Goal: Task Accomplishment & Management: Manage account settings

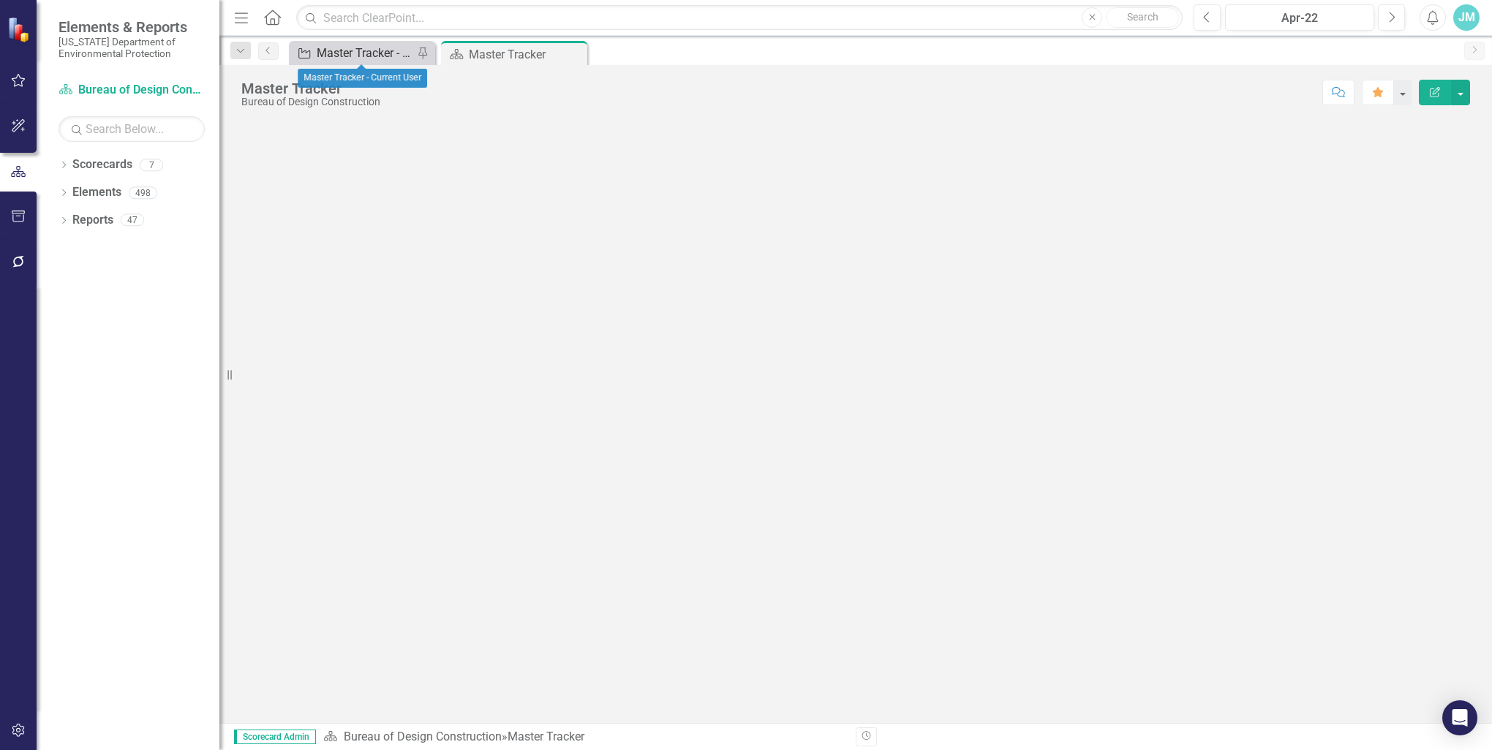
click at [344, 51] on div "Master Tracker - Current User" at bounding box center [365, 53] width 97 height 18
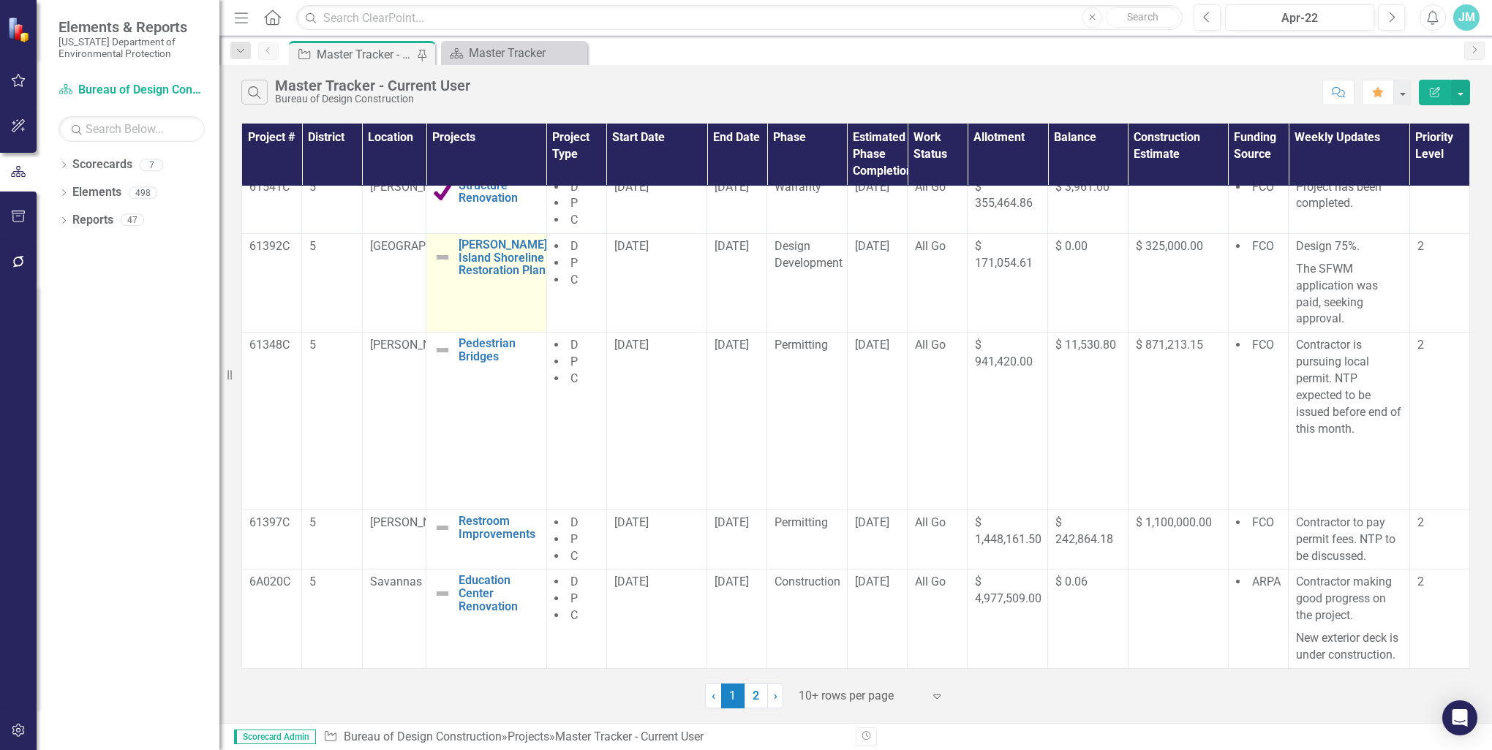
scroll to position [407, 0]
click at [755, 695] on link "2" at bounding box center [755, 696] width 23 height 25
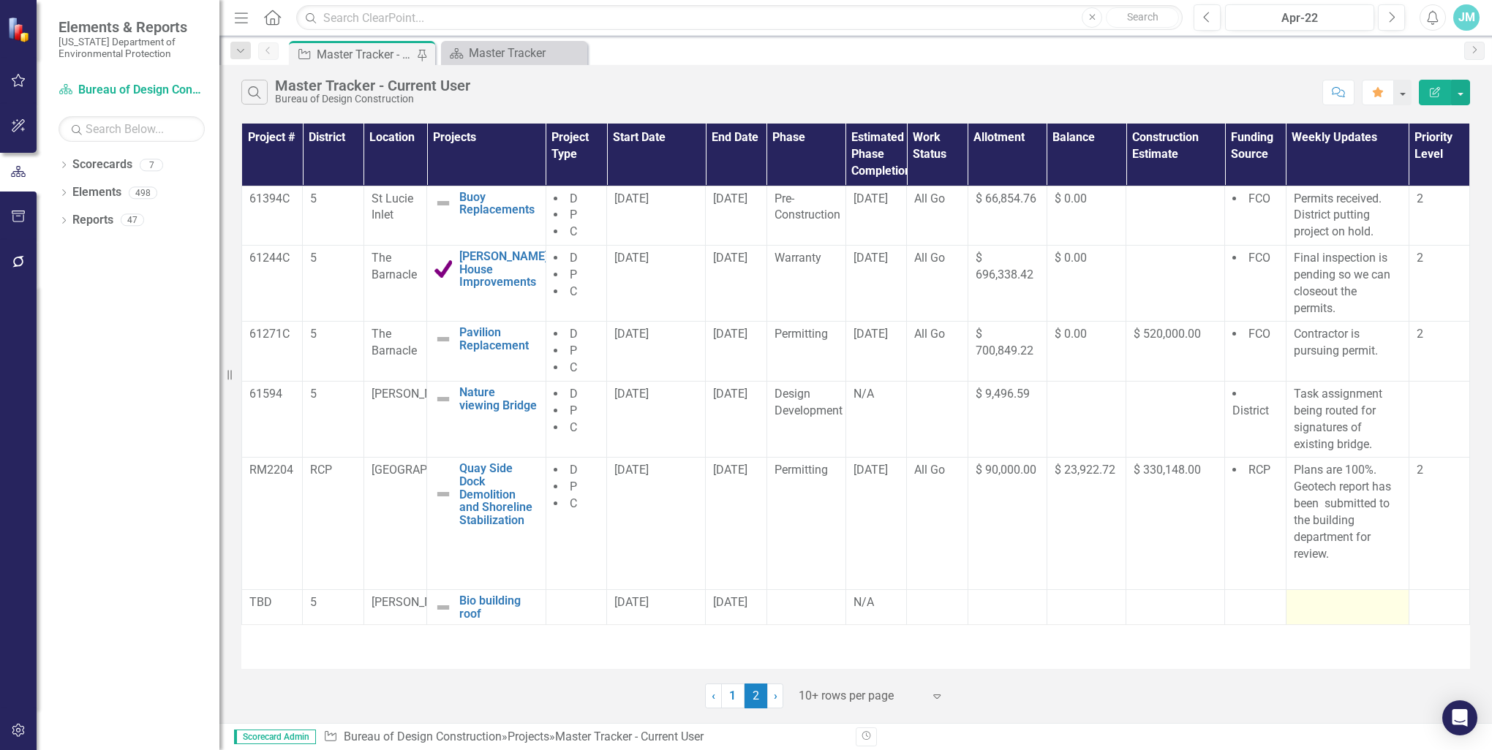
click at [1305, 601] on div at bounding box center [1347, 604] width 107 height 18
click at [1304, 604] on div at bounding box center [1347, 604] width 107 height 18
click at [1316, 609] on div at bounding box center [1347, 604] width 107 height 18
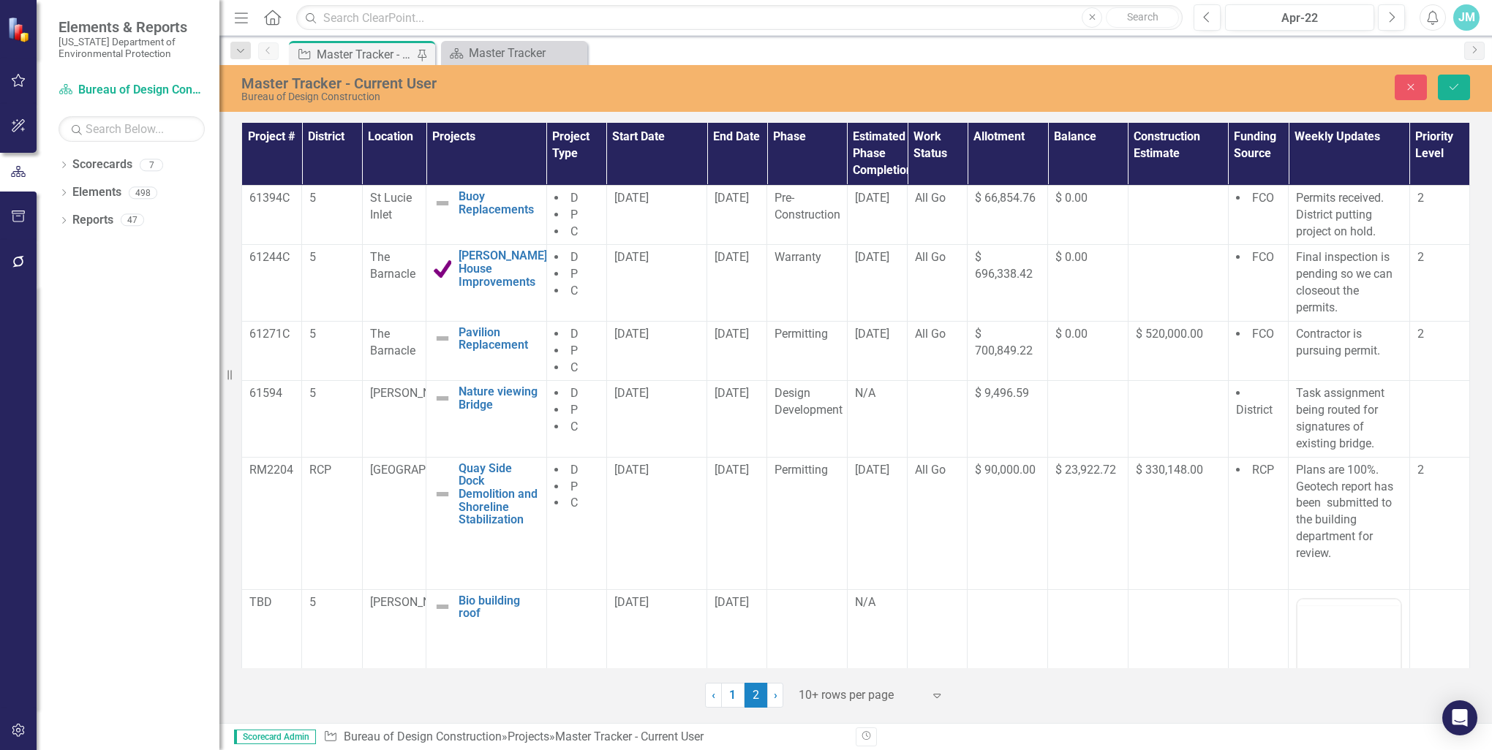
scroll to position [73, 0]
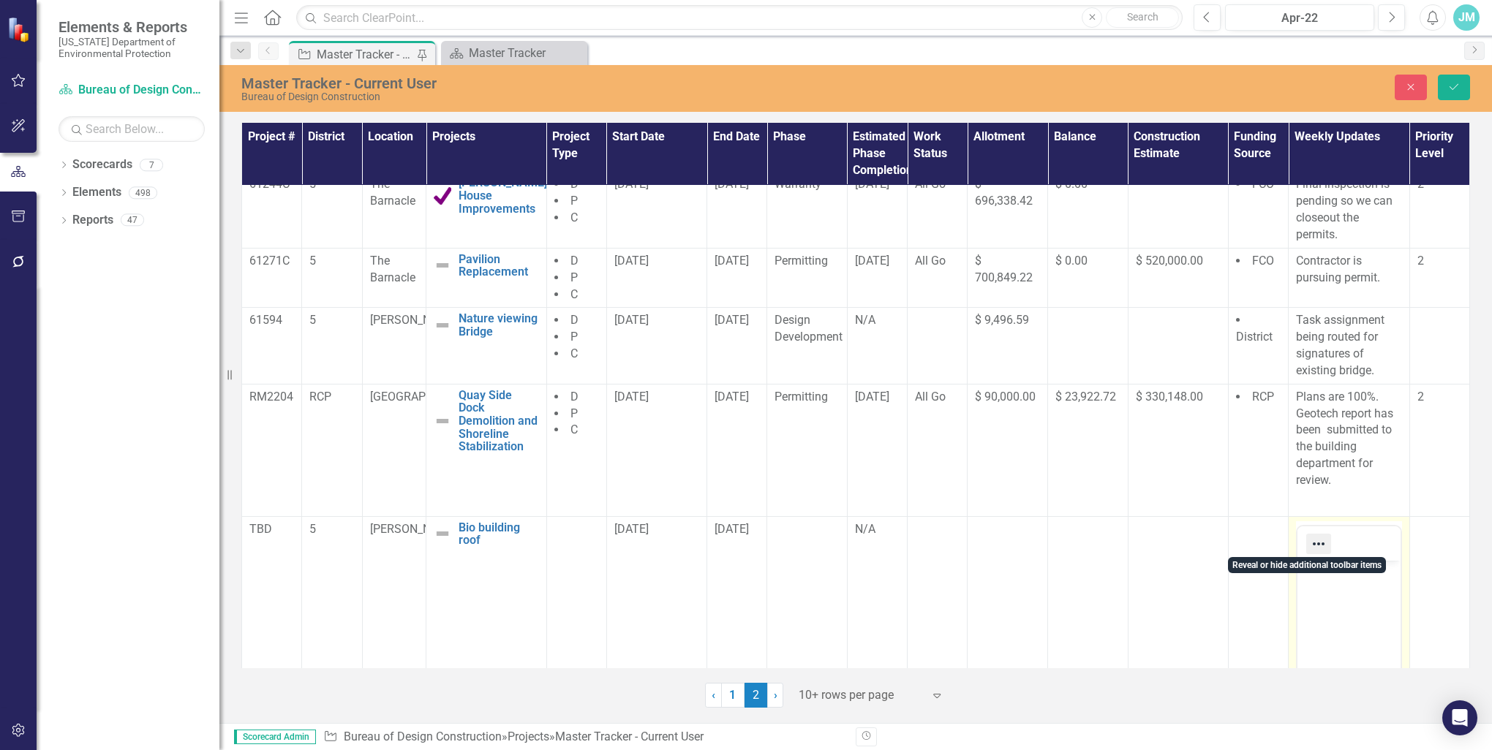
click at [1313, 547] on icon "Reveal or hide additional toolbar items" at bounding box center [1319, 544] width 18 height 18
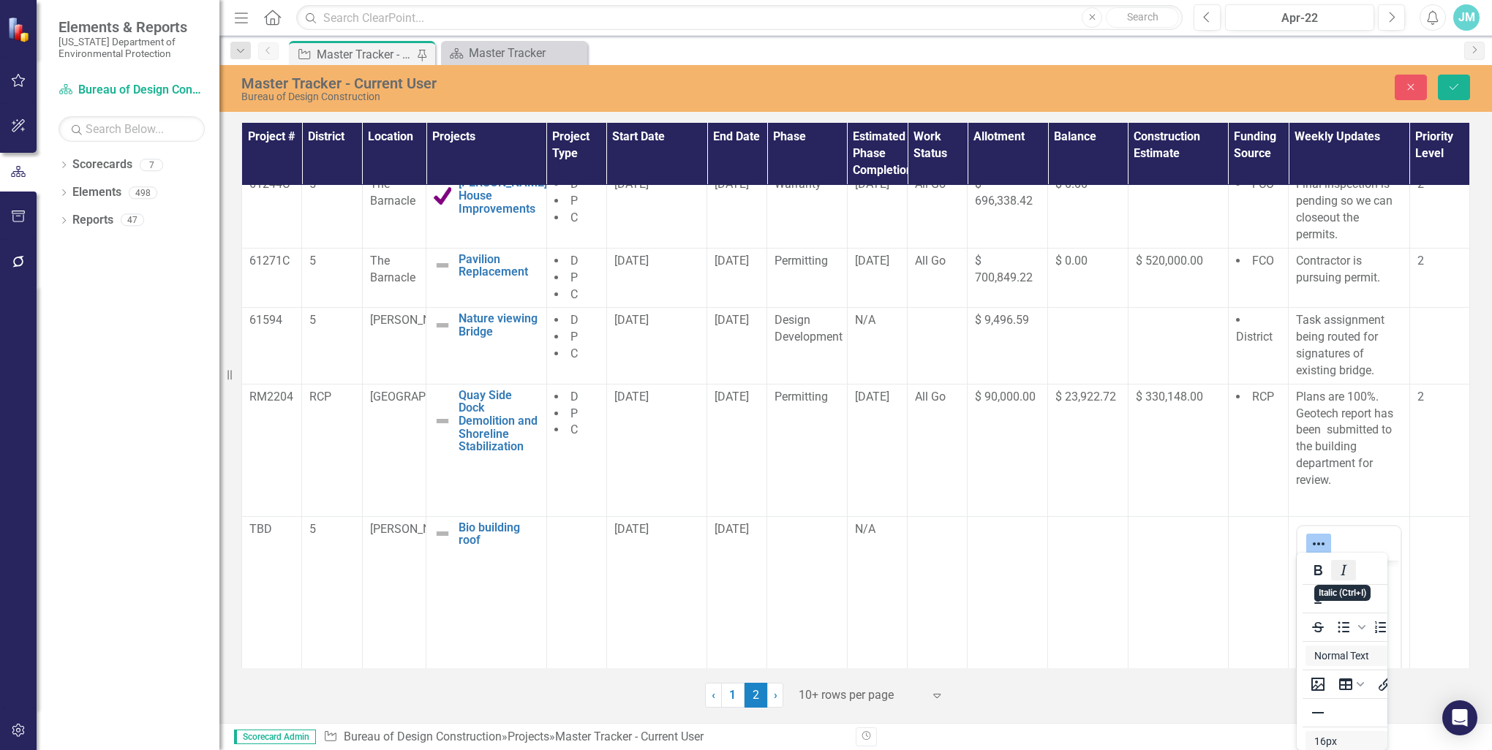
click at [1332, 572] on button "Italic" at bounding box center [1343, 570] width 25 height 20
click at [1301, 585] on body "﻿" at bounding box center [1348, 669] width 103 height 219
click at [1310, 539] on icon "Reveal or hide additional toolbar items" at bounding box center [1319, 544] width 18 height 18
click at [1327, 632] on body "Rich Text Area. Press ALT-0 for help." at bounding box center [1348, 669] width 103 height 219
click at [1306, 568] on p "creating work plan, SOV and project number request." at bounding box center [1349, 599] width 96 height 70
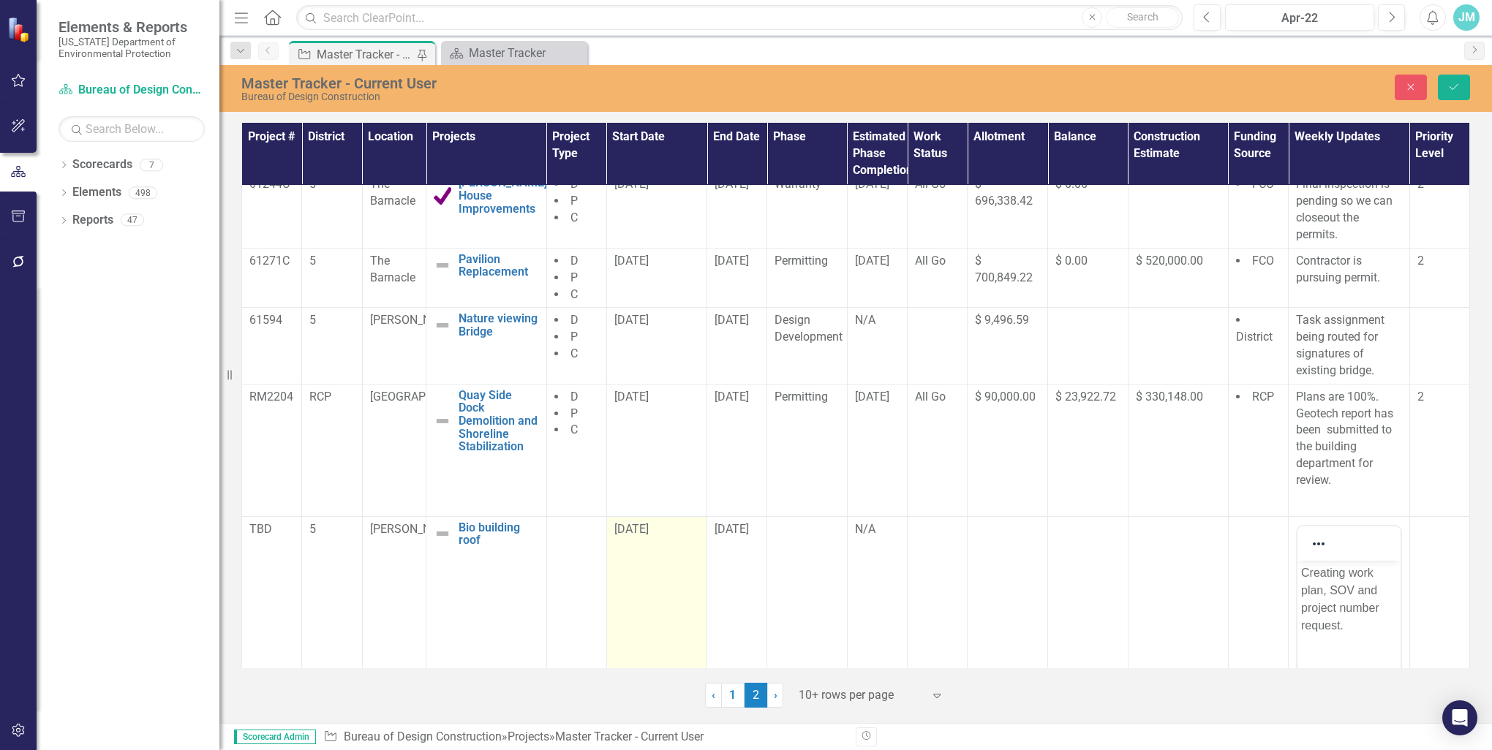
click at [626, 529] on span "[DATE]" at bounding box center [631, 529] width 34 height 14
click at [627, 535] on div "[DATE]" at bounding box center [656, 529] width 85 height 17
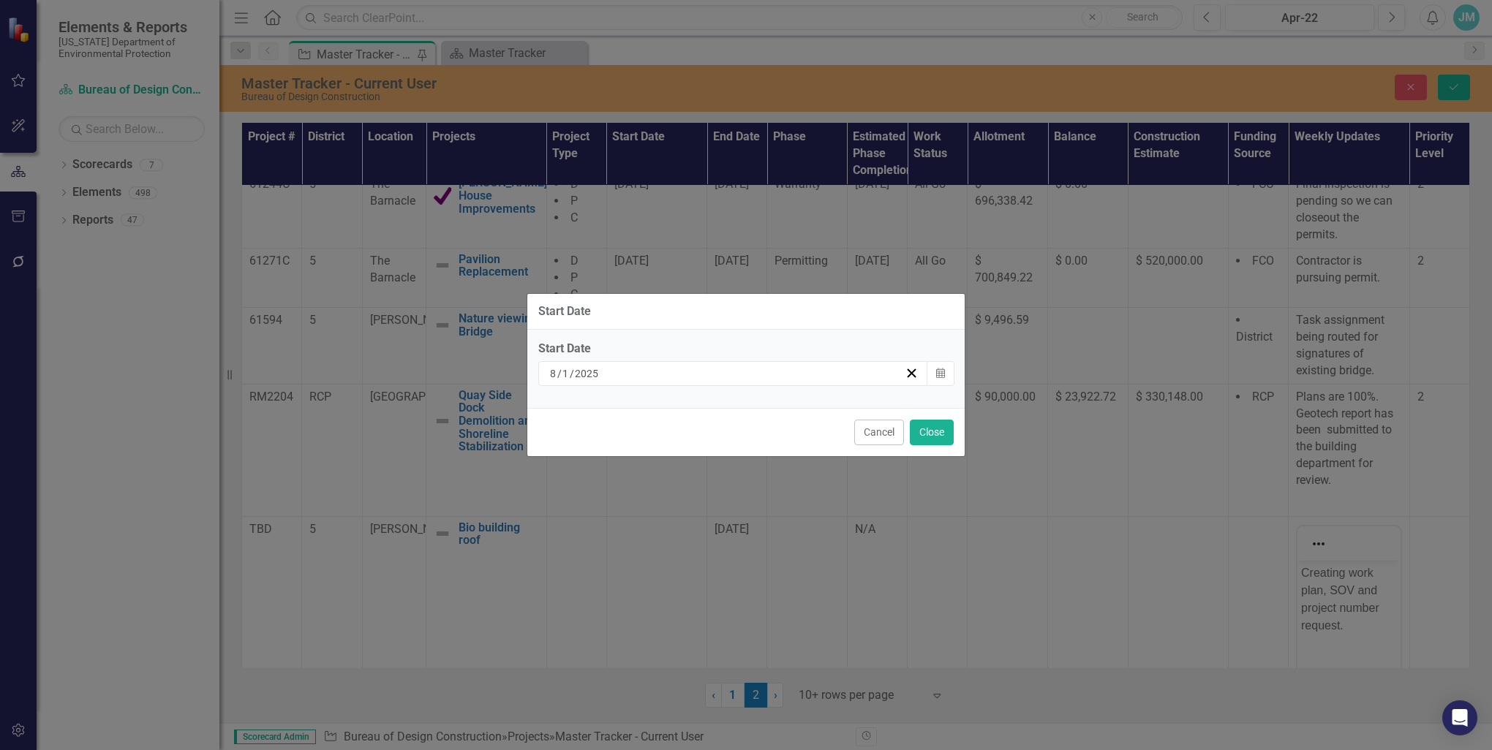
click at [566, 372] on input "1" at bounding box center [566, 373] width 8 height 15
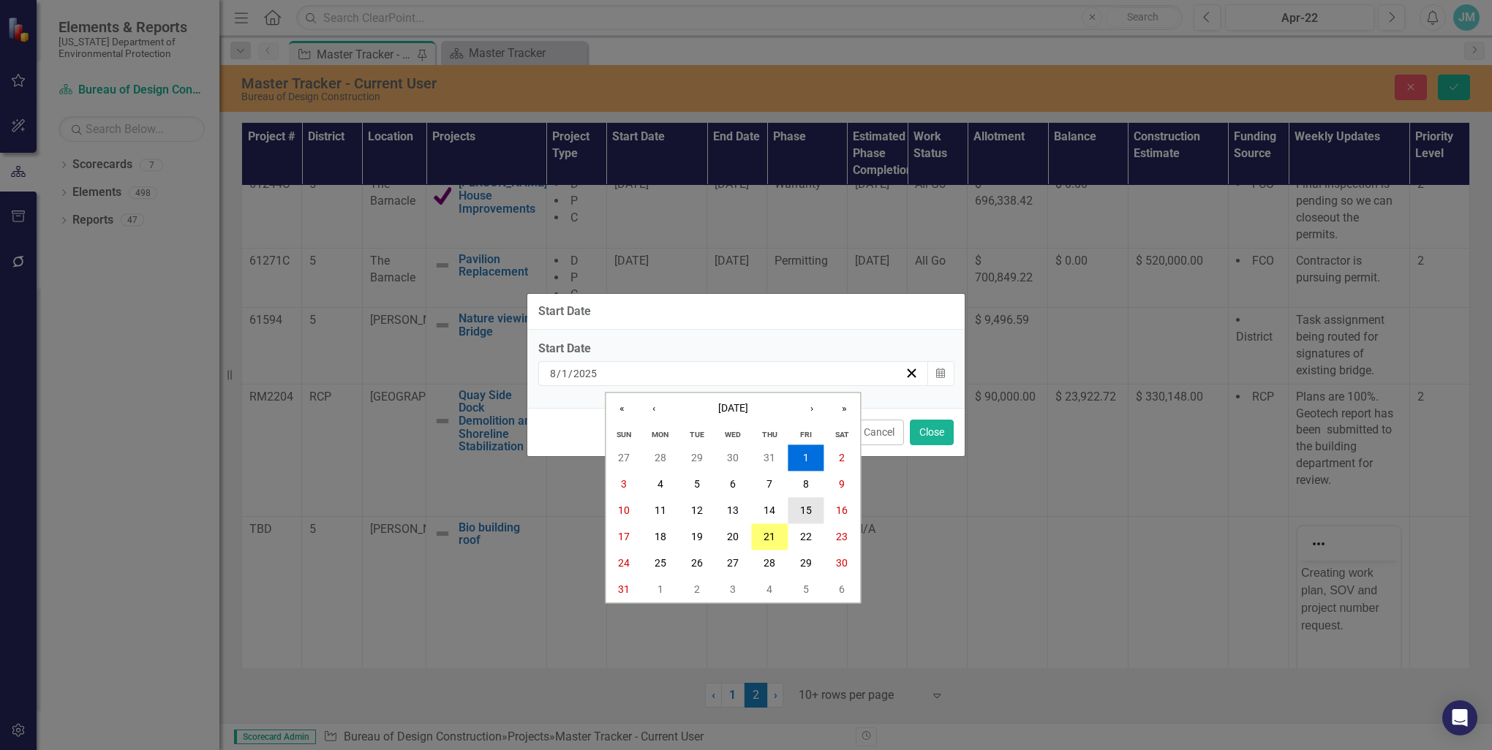
click at [801, 513] on abbr "15" at bounding box center [806, 511] width 12 height 12
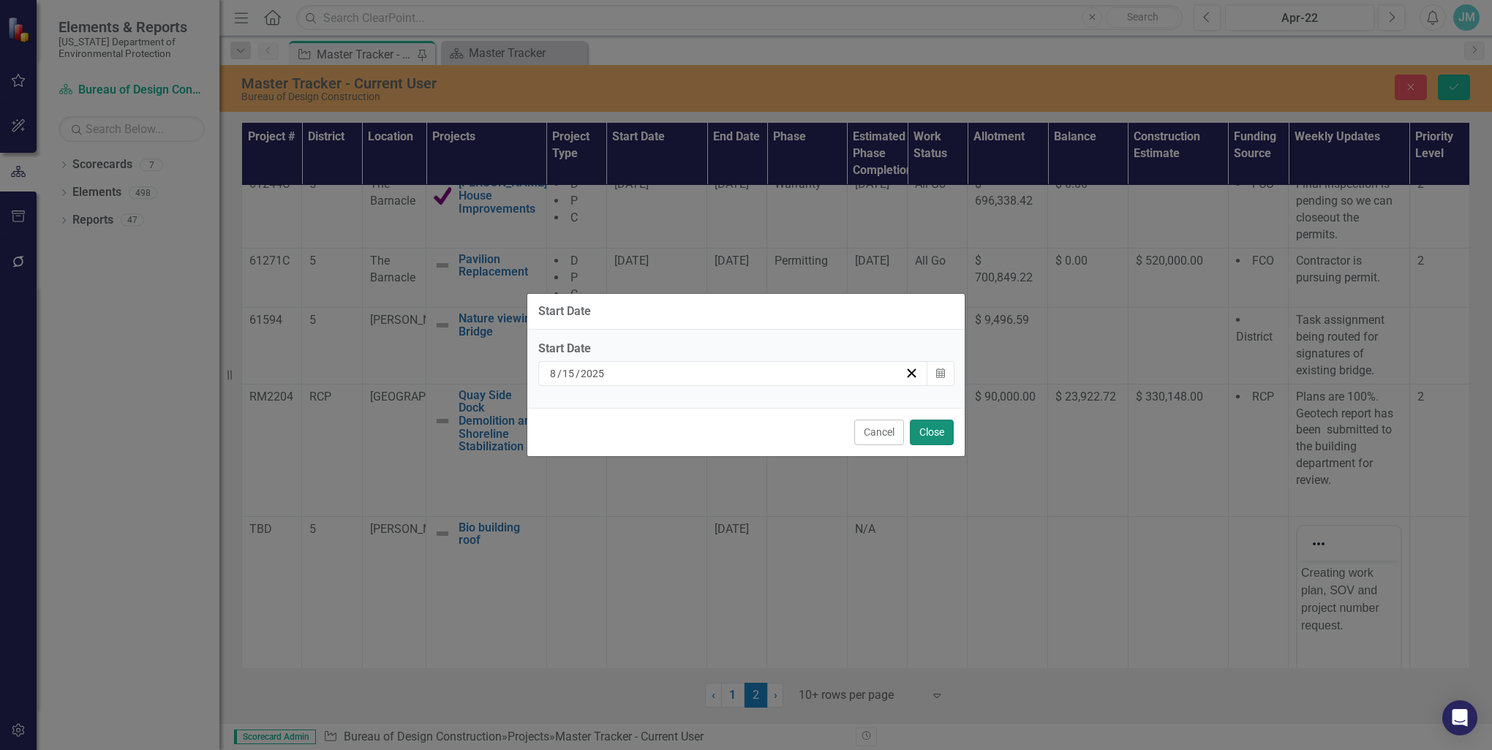
click at [932, 435] on button "Close" at bounding box center [932, 433] width 44 height 26
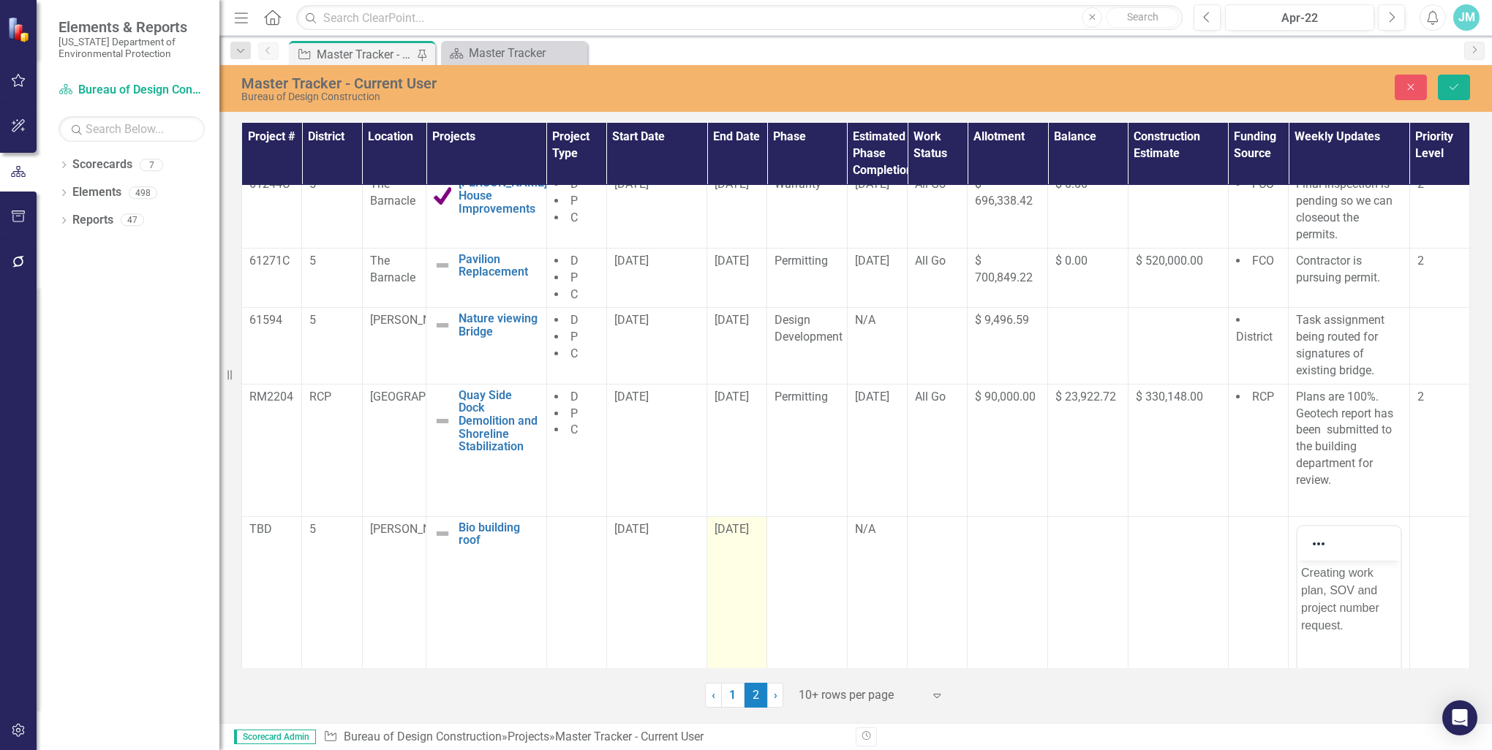
click at [736, 529] on span "[DATE]" at bounding box center [731, 529] width 34 height 14
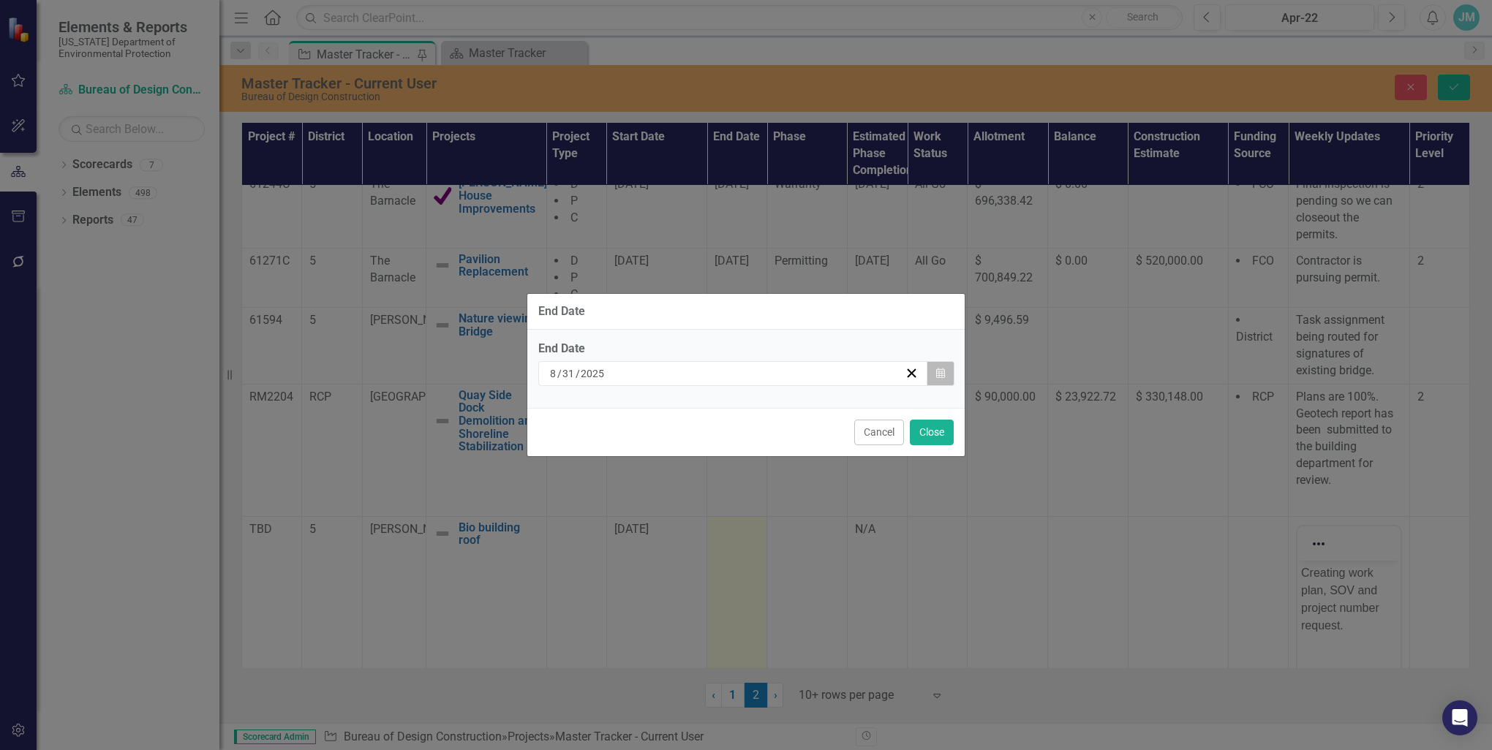
click at [940, 367] on button "Calendar" at bounding box center [941, 373] width 28 height 25
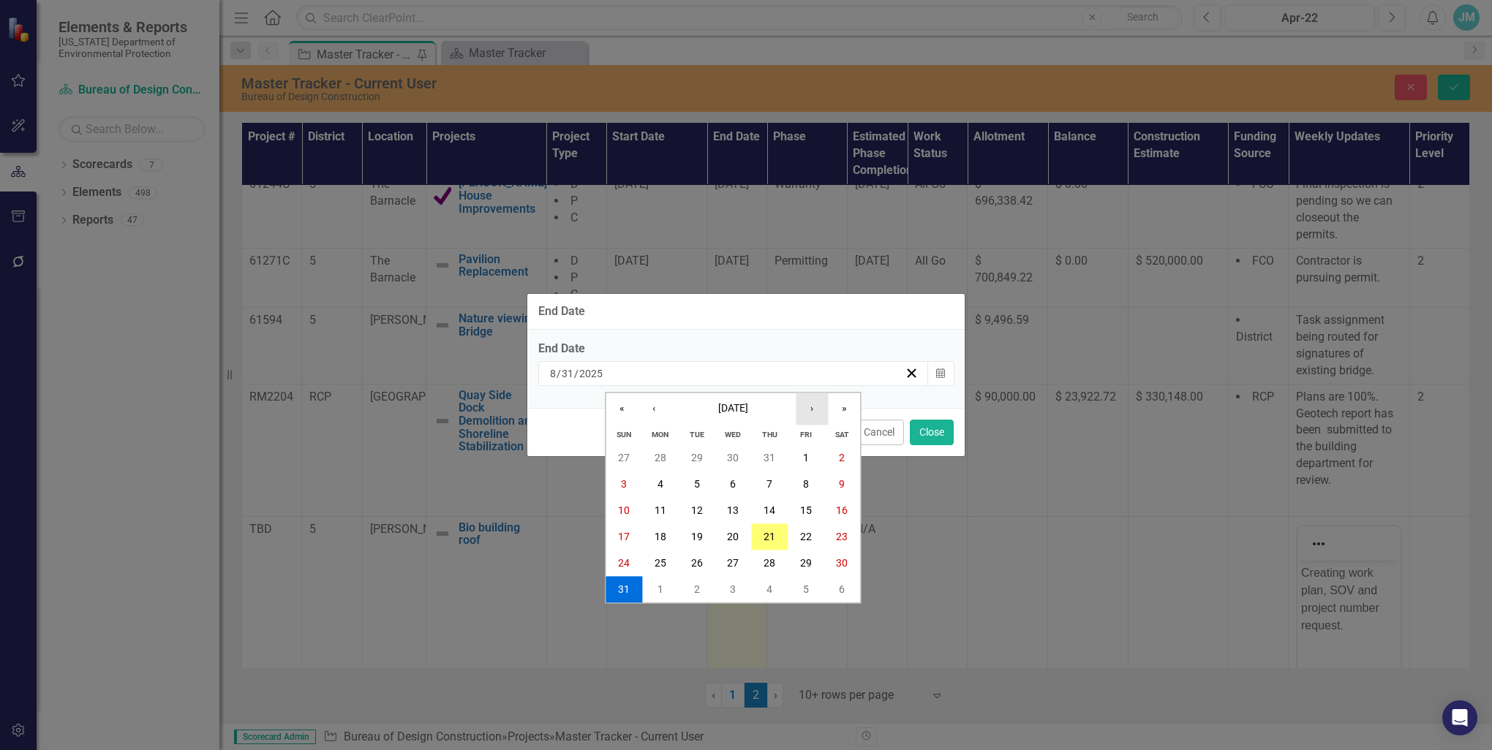
click at [810, 409] on button "›" at bounding box center [812, 409] width 32 height 32
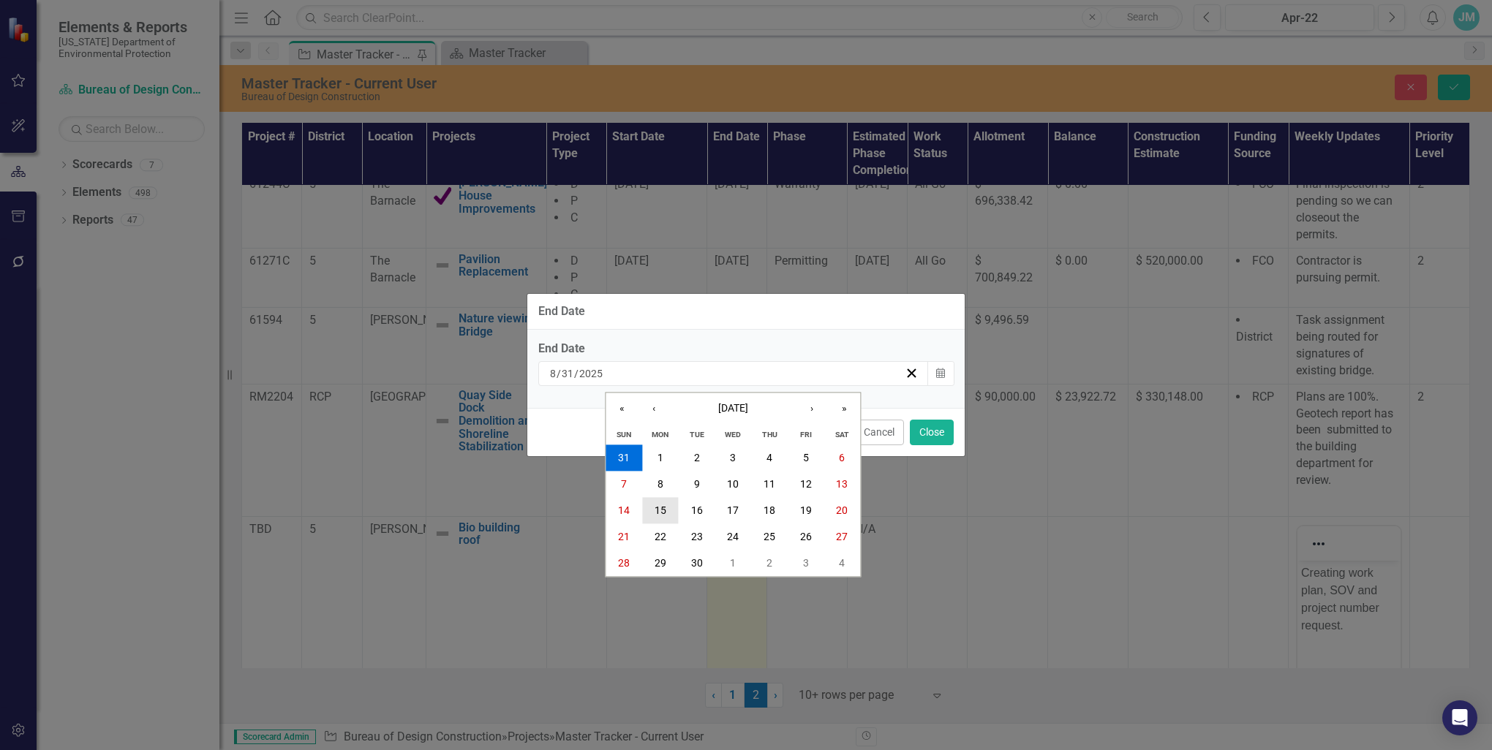
click at [661, 510] on abbr "15" at bounding box center [661, 511] width 12 height 12
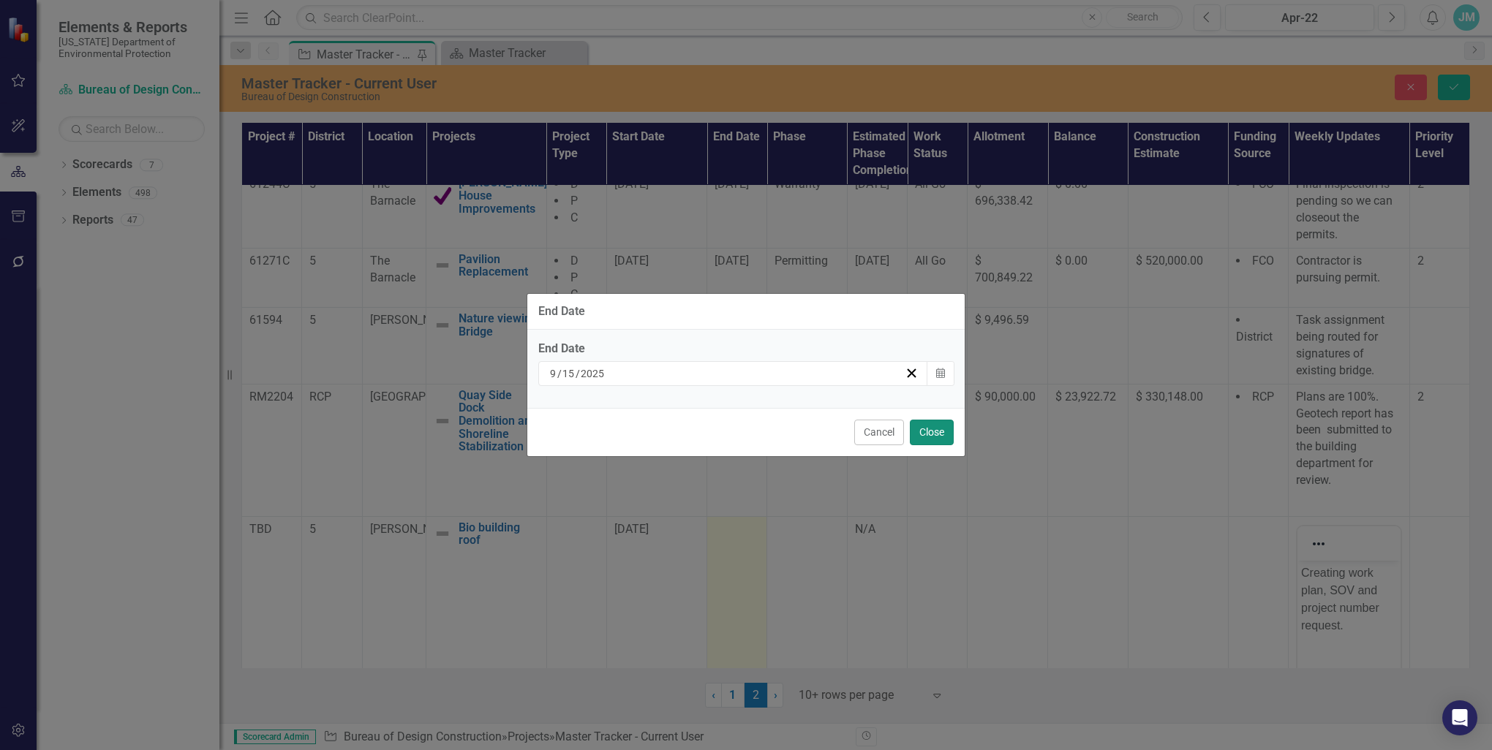
click at [937, 429] on button "Close" at bounding box center [932, 433] width 44 height 26
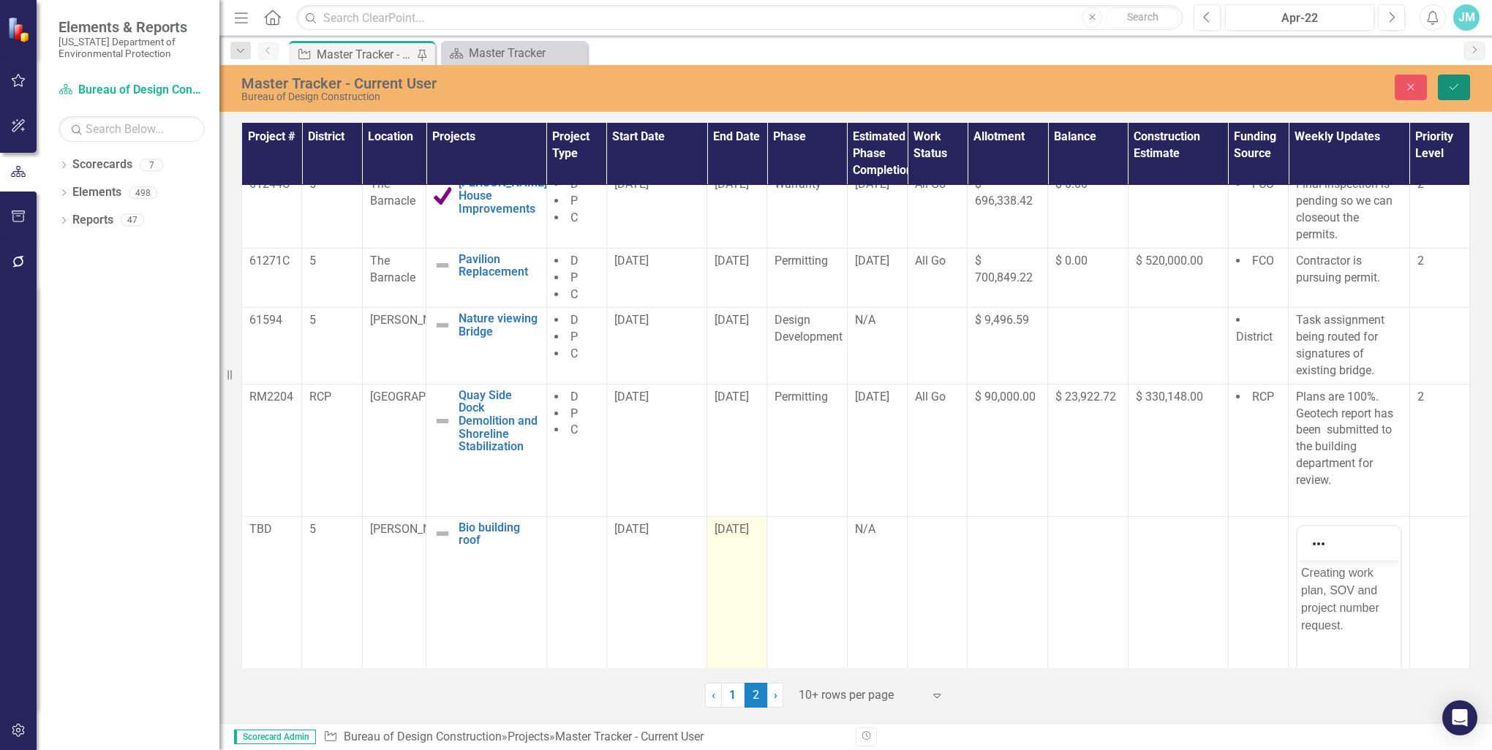
click at [1457, 91] on icon "Save" at bounding box center [1453, 87] width 13 height 10
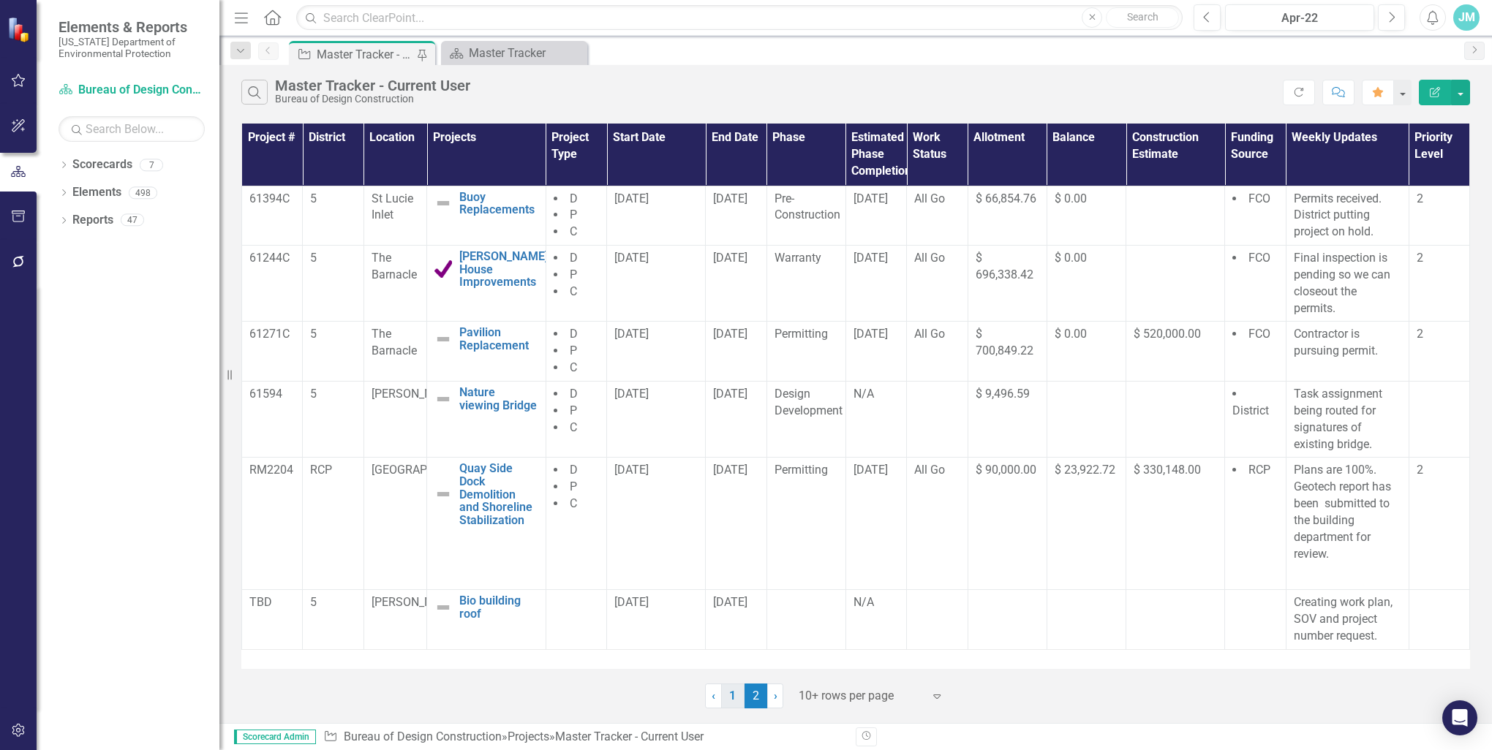
click at [728, 694] on link "1" at bounding box center [732, 696] width 23 height 25
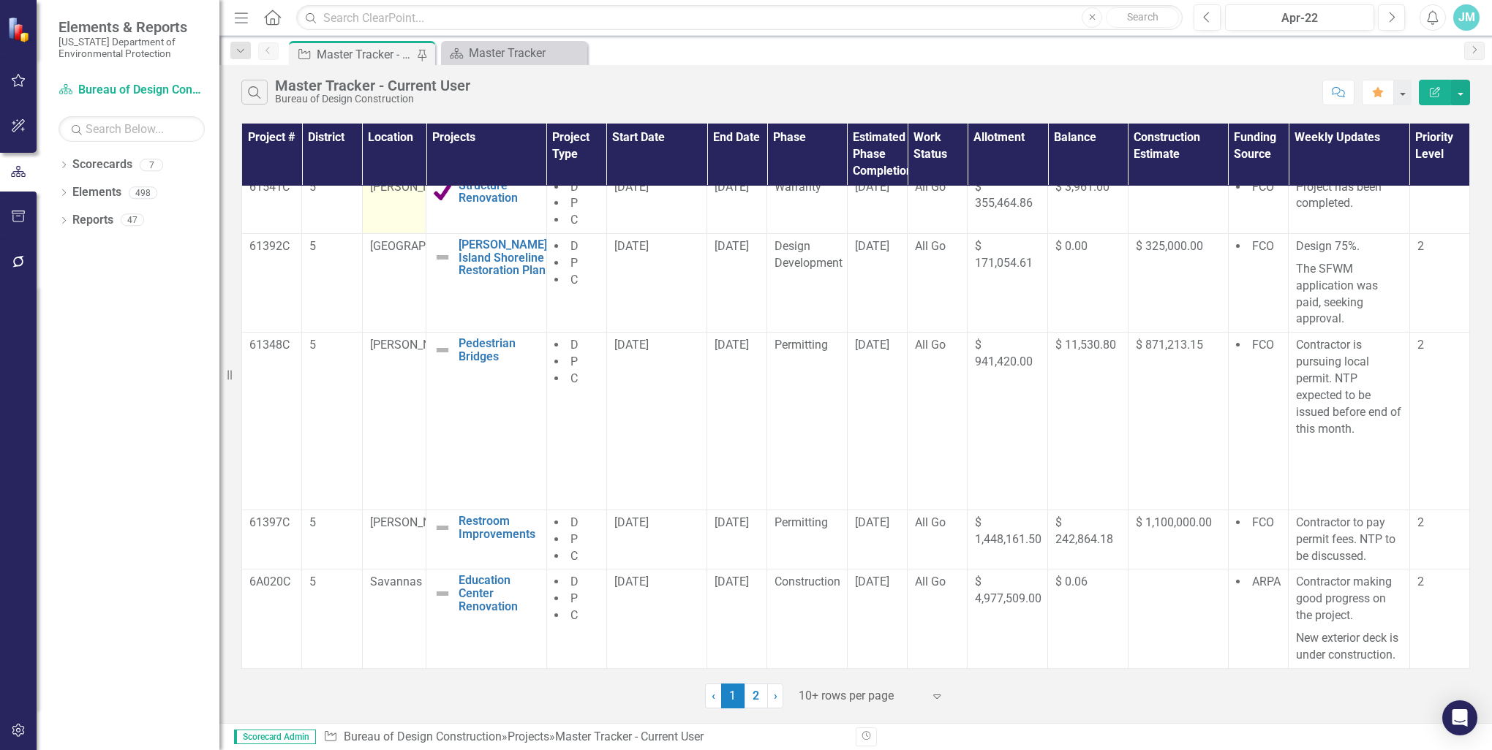
scroll to position [407, 0]
click at [641, 516] on span "[DATE]" at bounding box center [631, 523] width 34 height 14
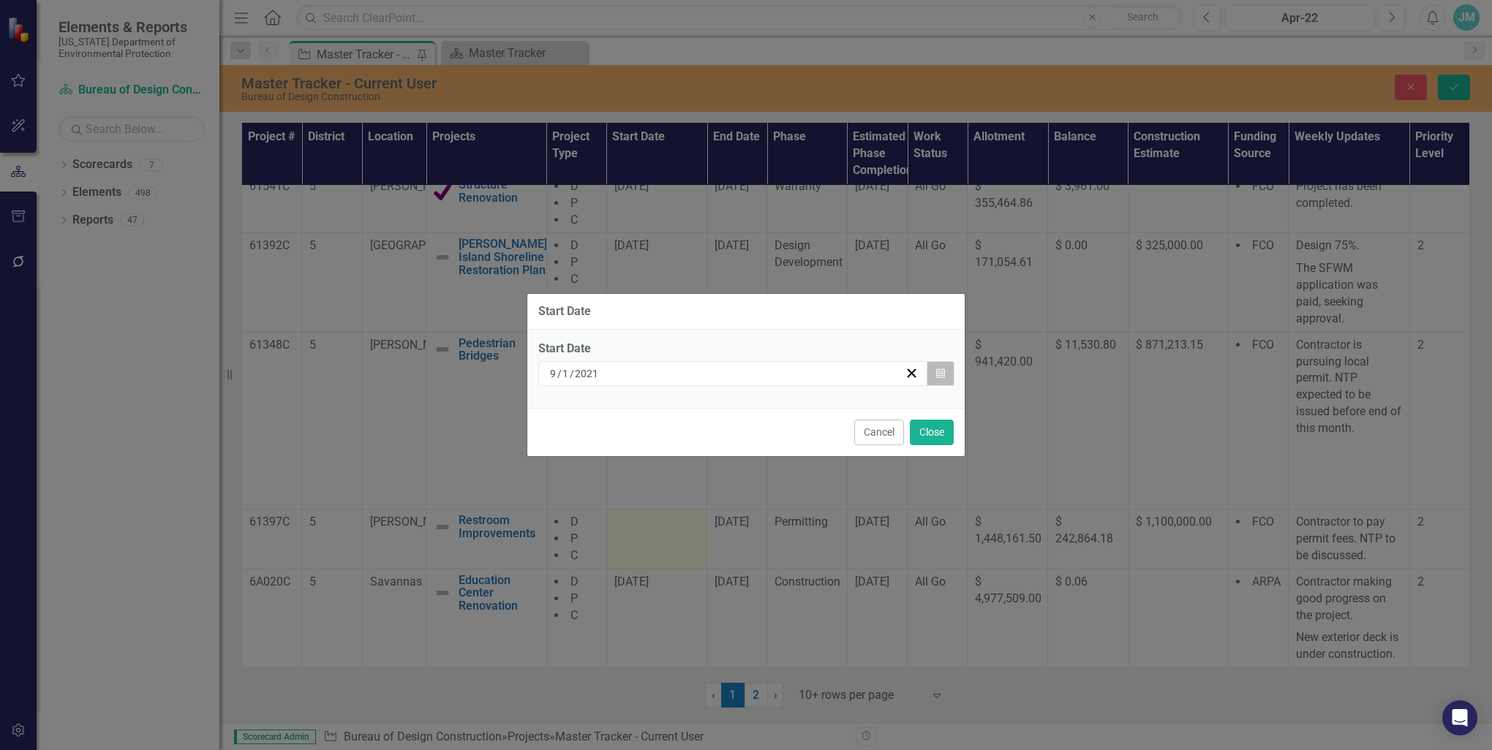
click at [938, 373] on icon "Calendar" at bounding box center [940, 374] width 9 height 10
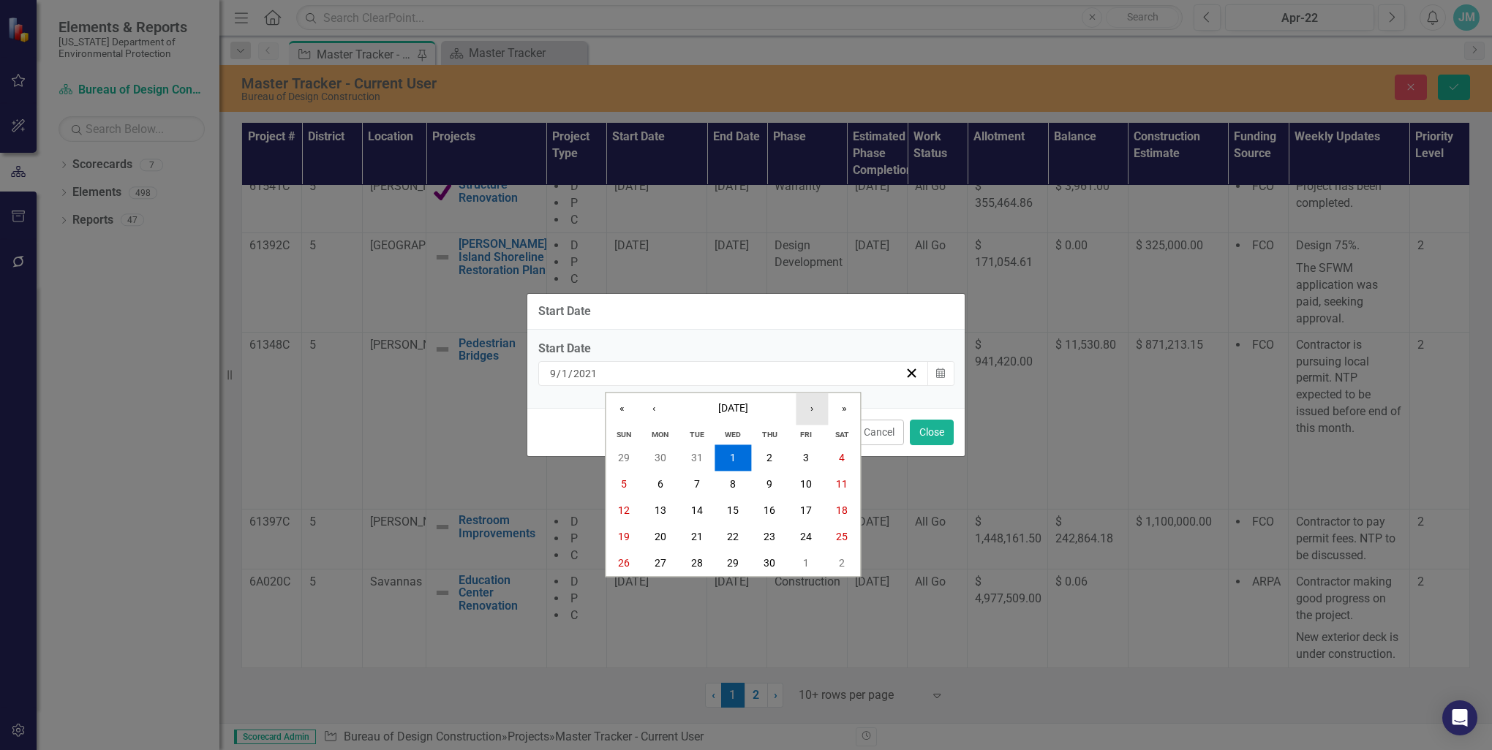
click at [810, 412] on button "›" at bounding box center [812, 409] width 32 height 32
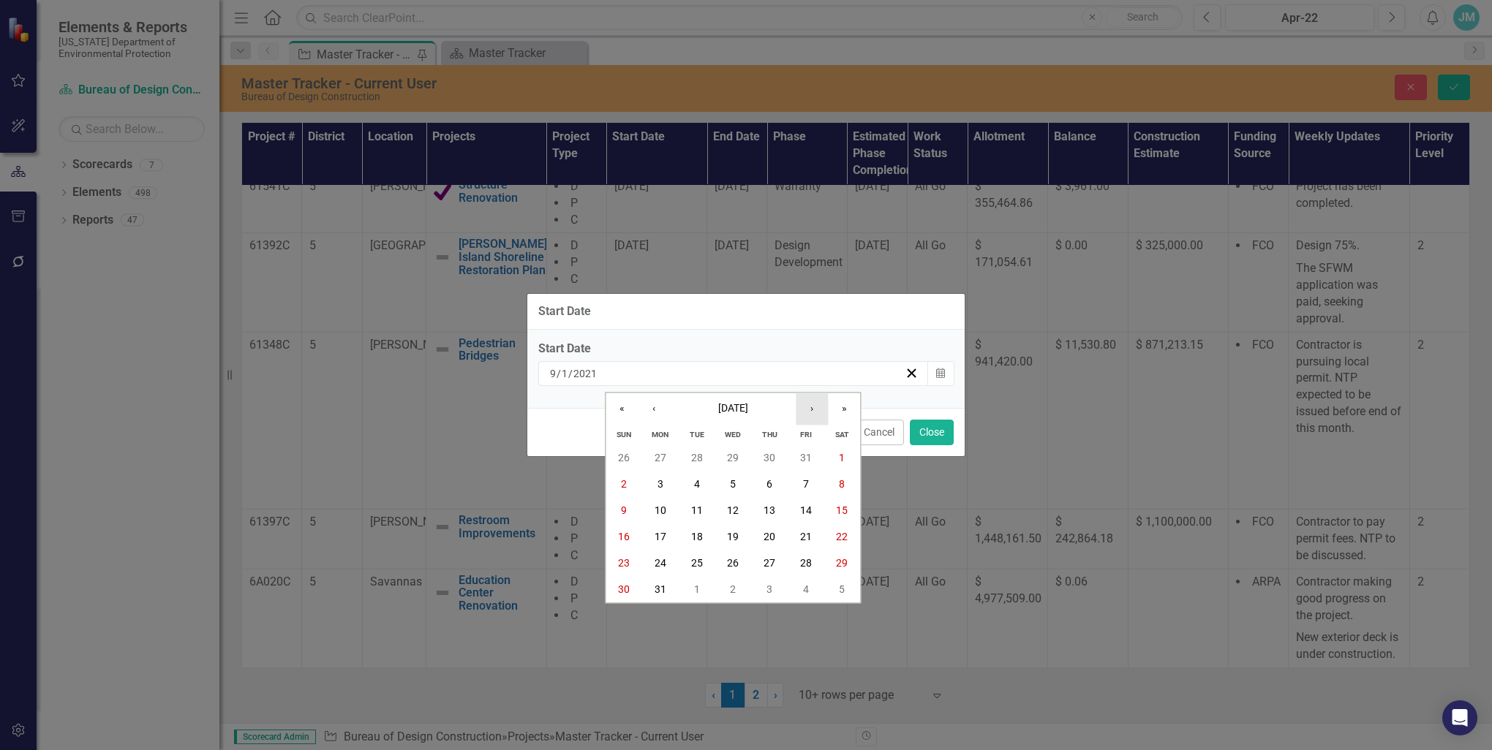
click at [810, 412] on button "›" at bounding box center [812, 409] width 32 height 32
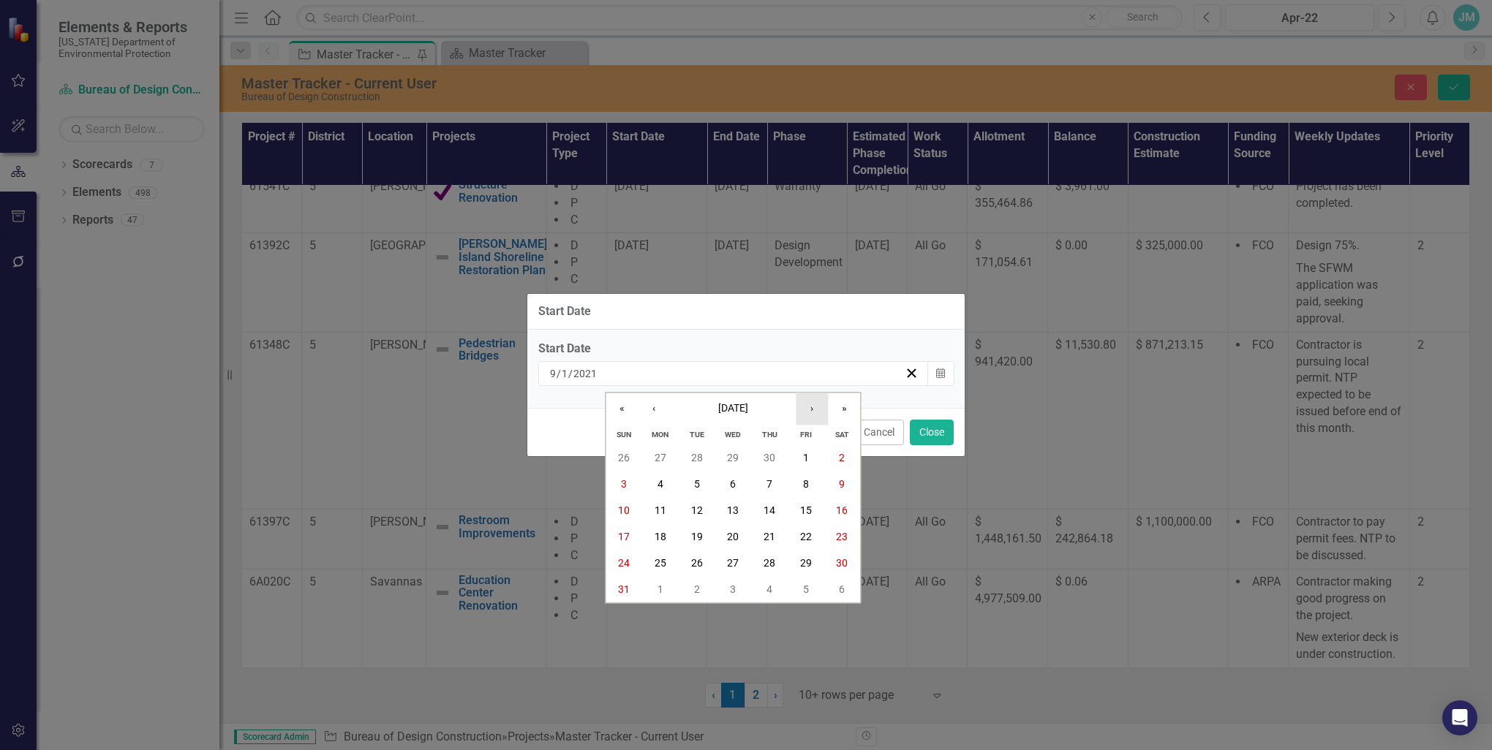
click at [810, 412] on button "›" at bounding box center [812, 409] width 32 height 32
click at [809, 412] on button "›" at bounding box center [812, 409] width 32 height 32
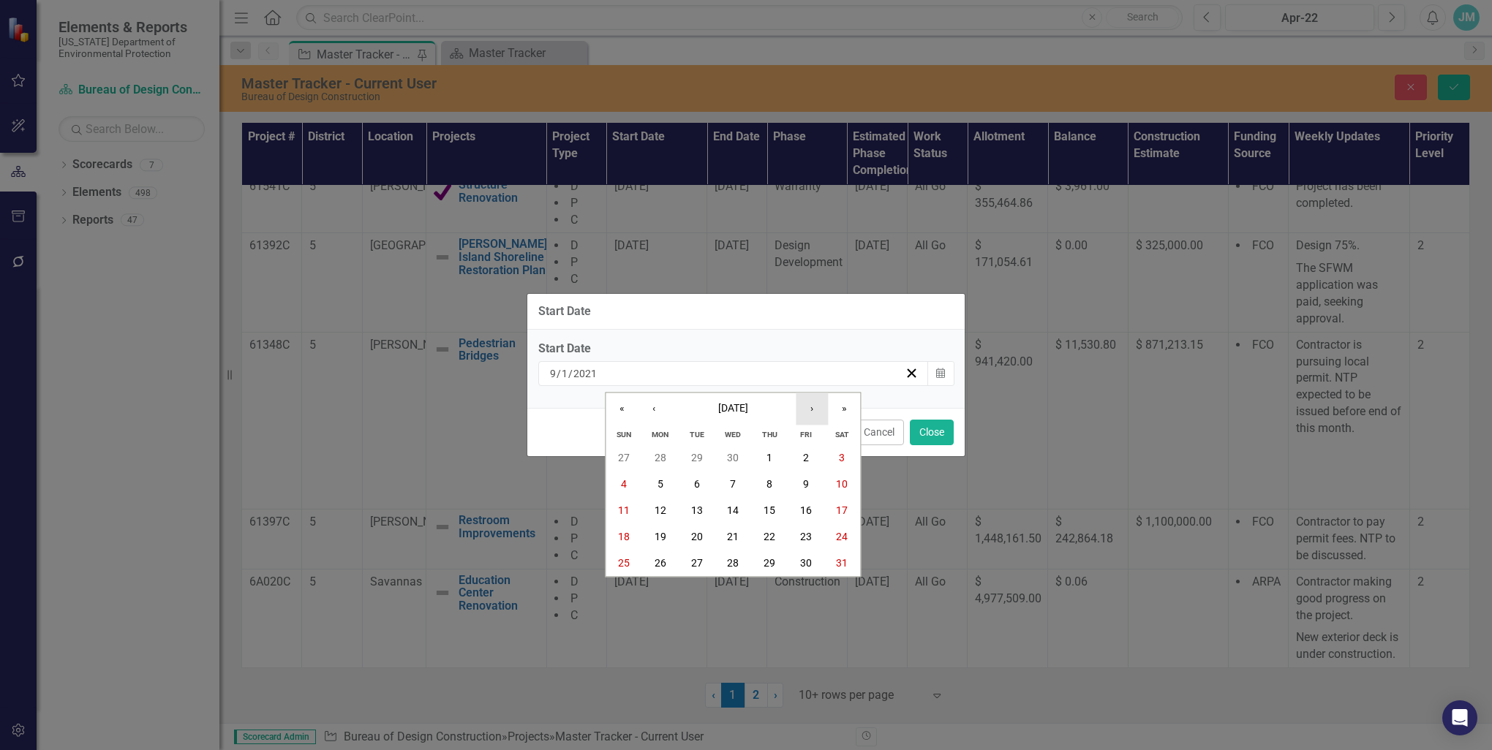
click at [809, 412] on button "›" at bounding box center [812, 409] width 32 height 32
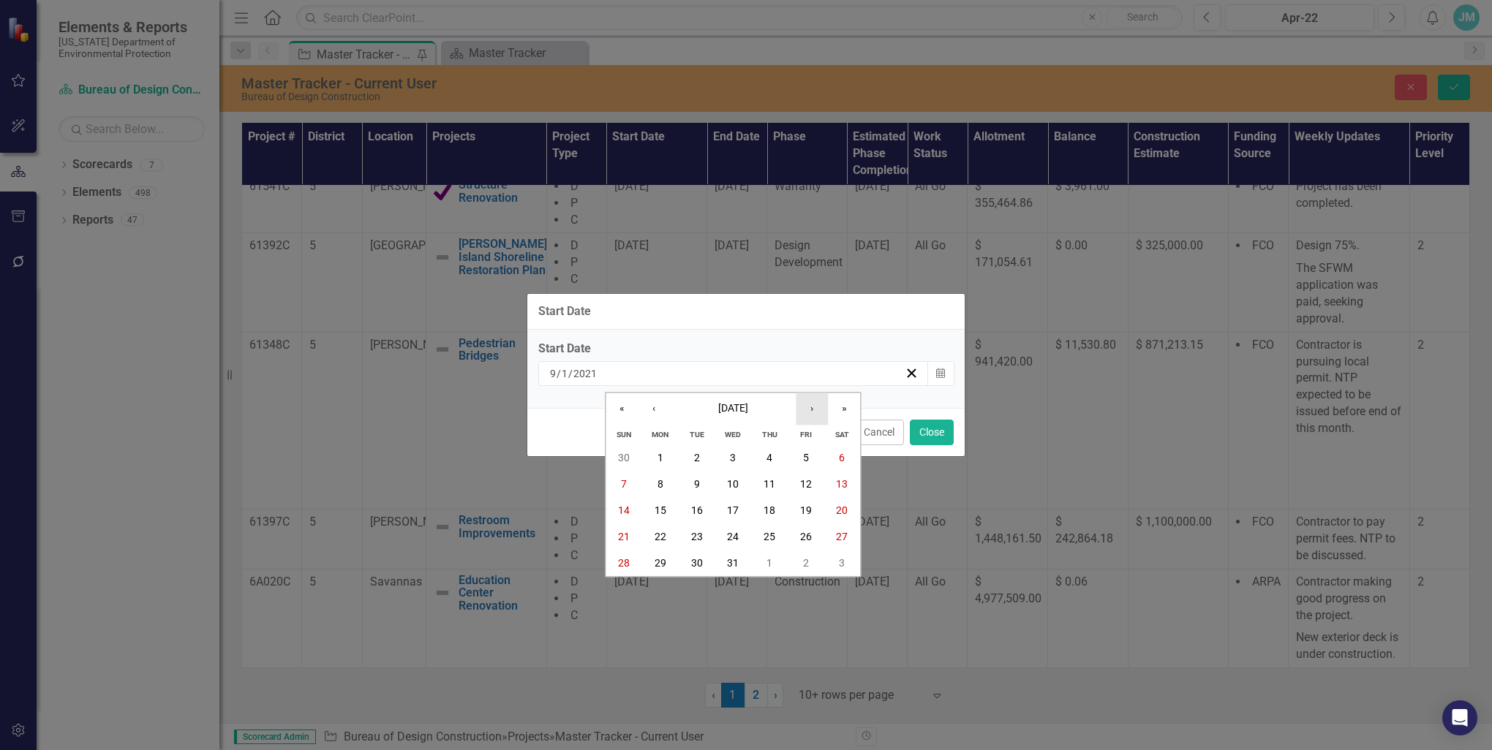
click at [809, 412] on button "›" at bounding box center [812, 409] width 32 height 32
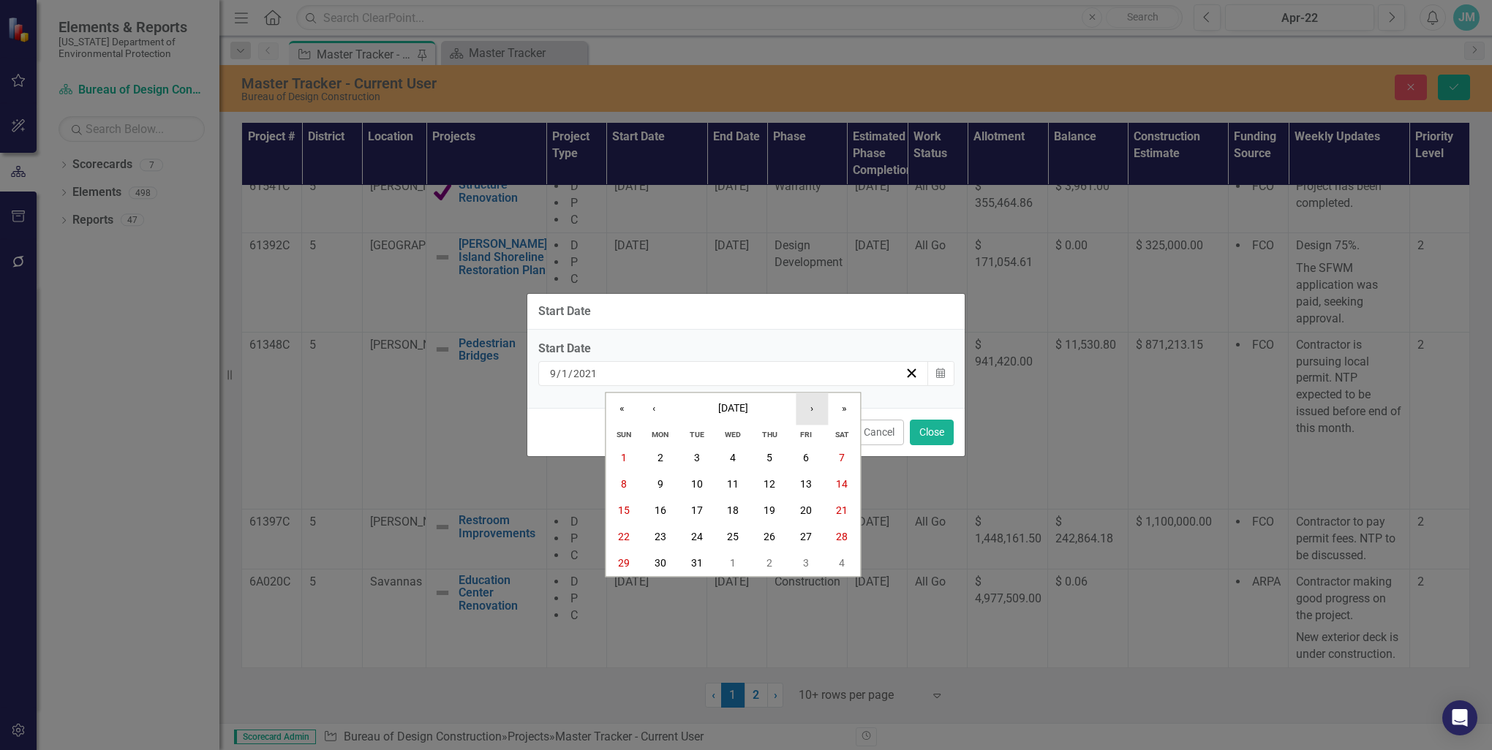
click at [809, 412] on button "›" at bounding box center [812, 409] width 32 height 32
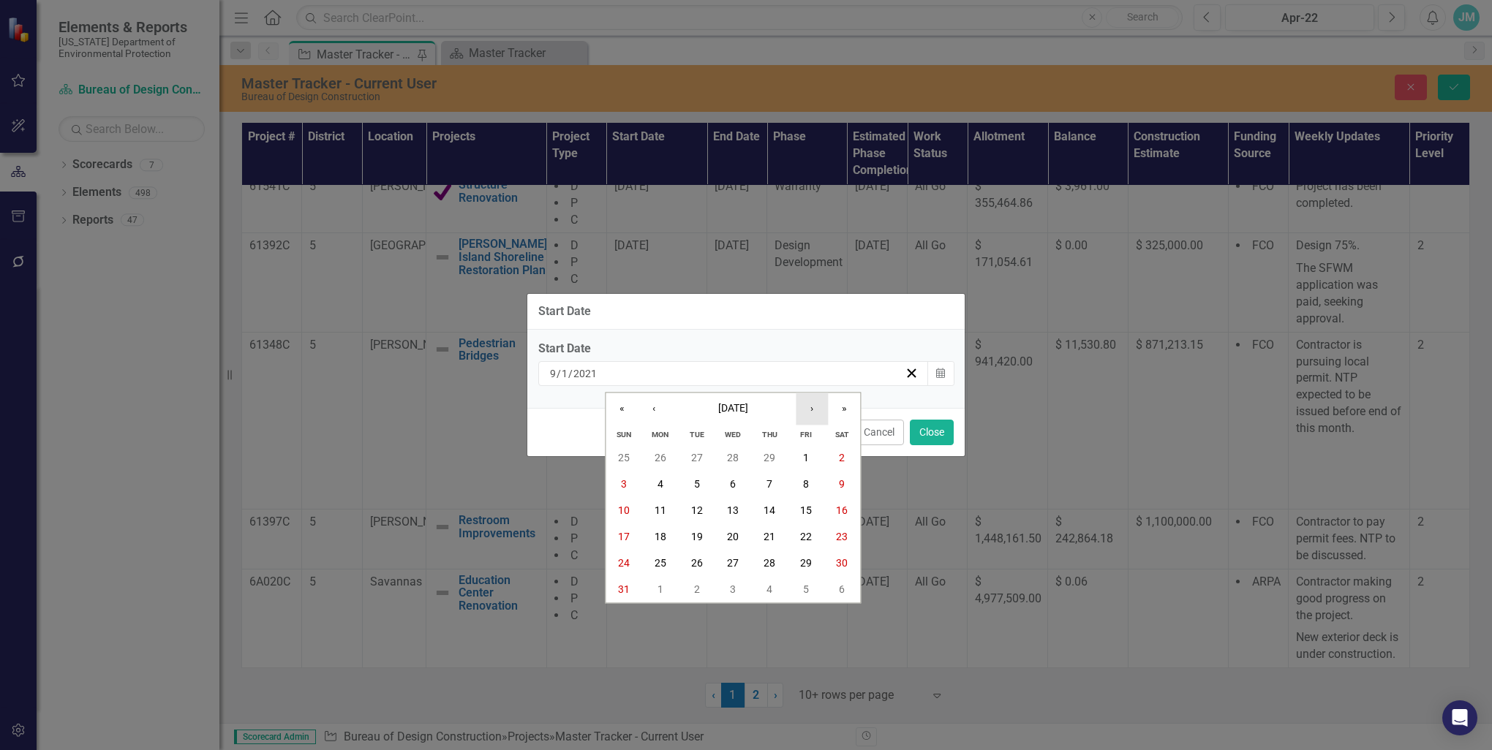
click at [809, 412] on button "›" at bounding box center [812, 409] width 32 height 32
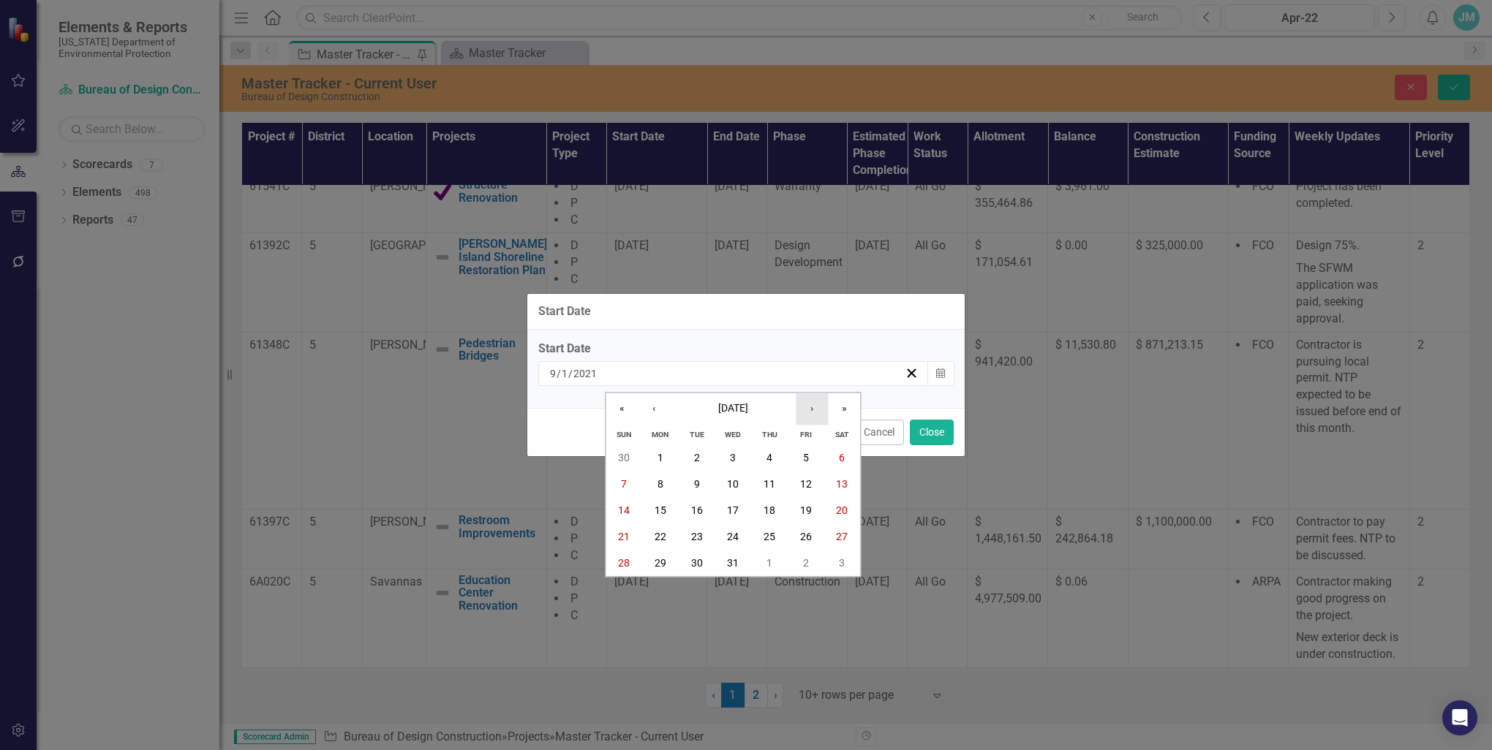
click at [809, 412] on button "›" at bounding box center [812, 409] width 32 height 32
click at [808, 412] on button "›" at bounding box center [812, 409] width 32 height 32
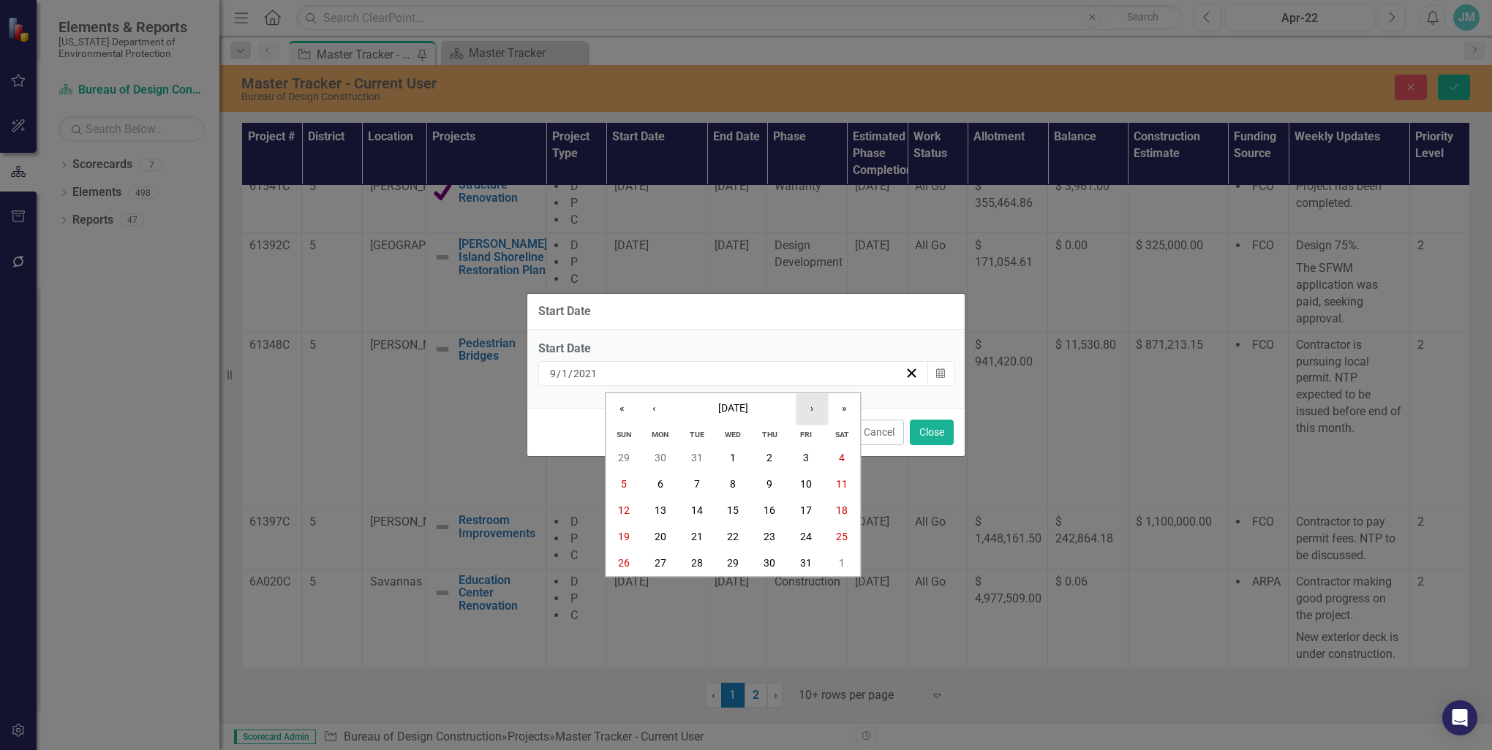
click at [808, 412] on button "›" at bounding box center [812, 409] width 32 height 32
click at [816, 412] on button "›" at bounding box center [812, 409] width 32 height 32
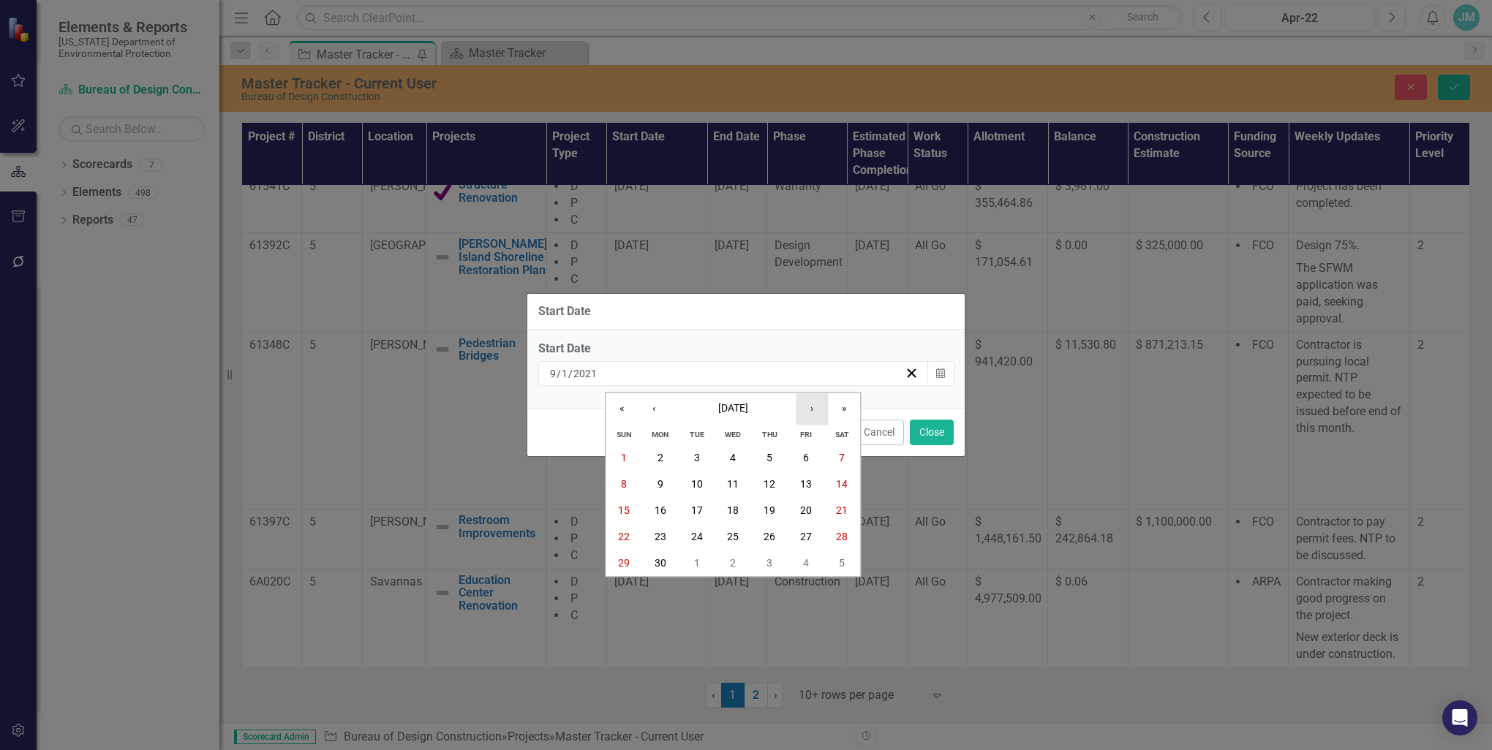
click at [816, 412] on button "›" at bounding box center [812, 409] width 32 height 32
click at [657, 459] on abbr "1" at bounding box center [660, 458] width 6 height 12
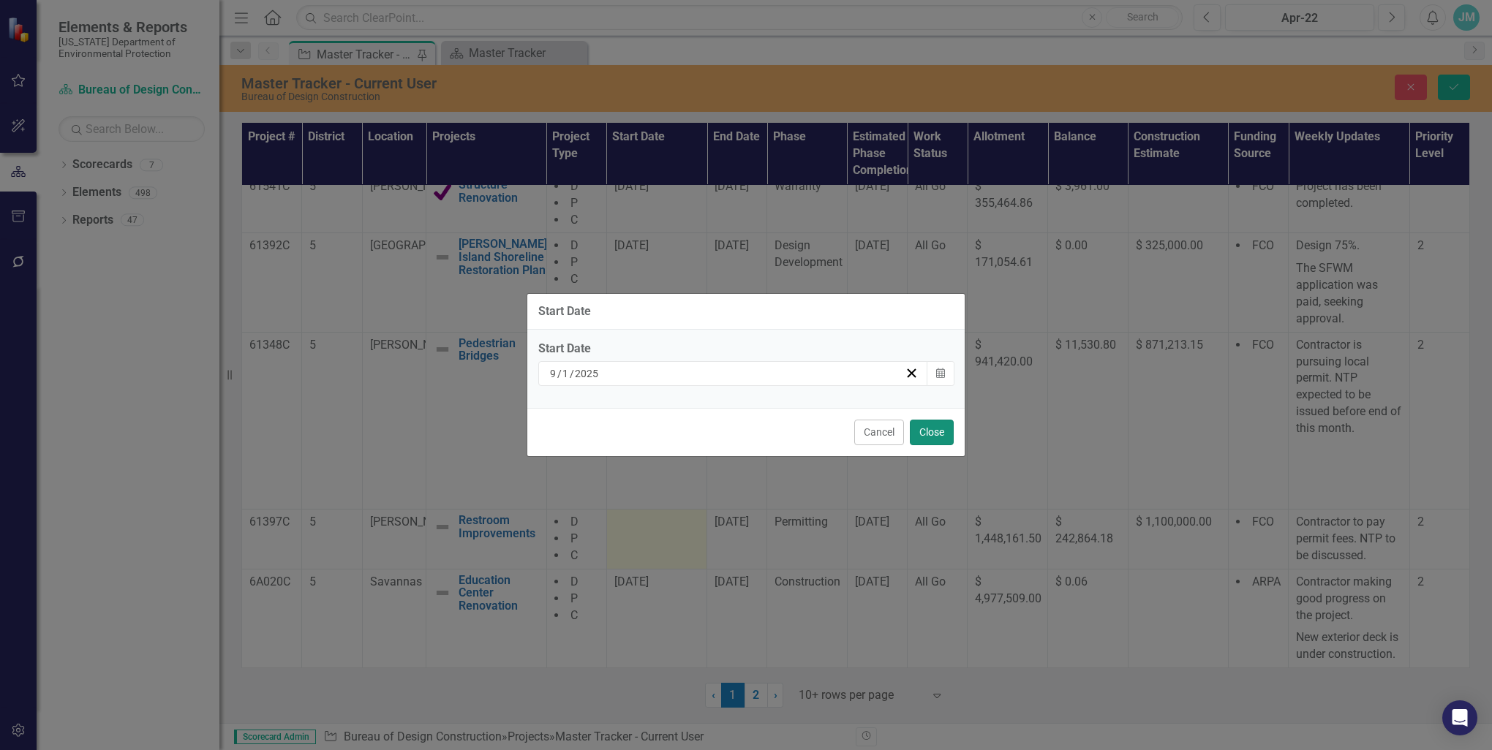
click at [916, 432] on button "Close" at bounding box center [932, 433] width 44 height 26
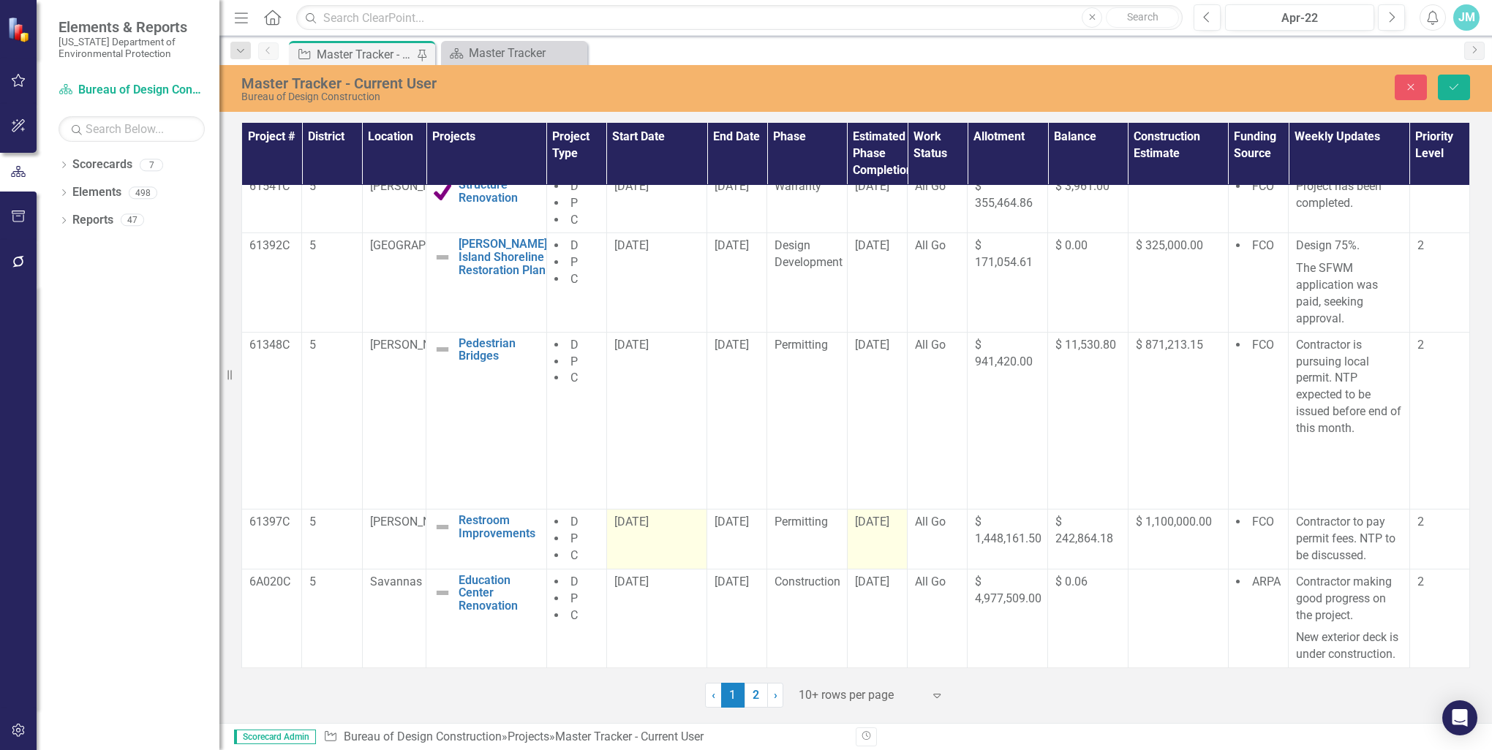
click at [882, 515] on span "[DATE]" at bounding box center [872, 522] width 34 height 14
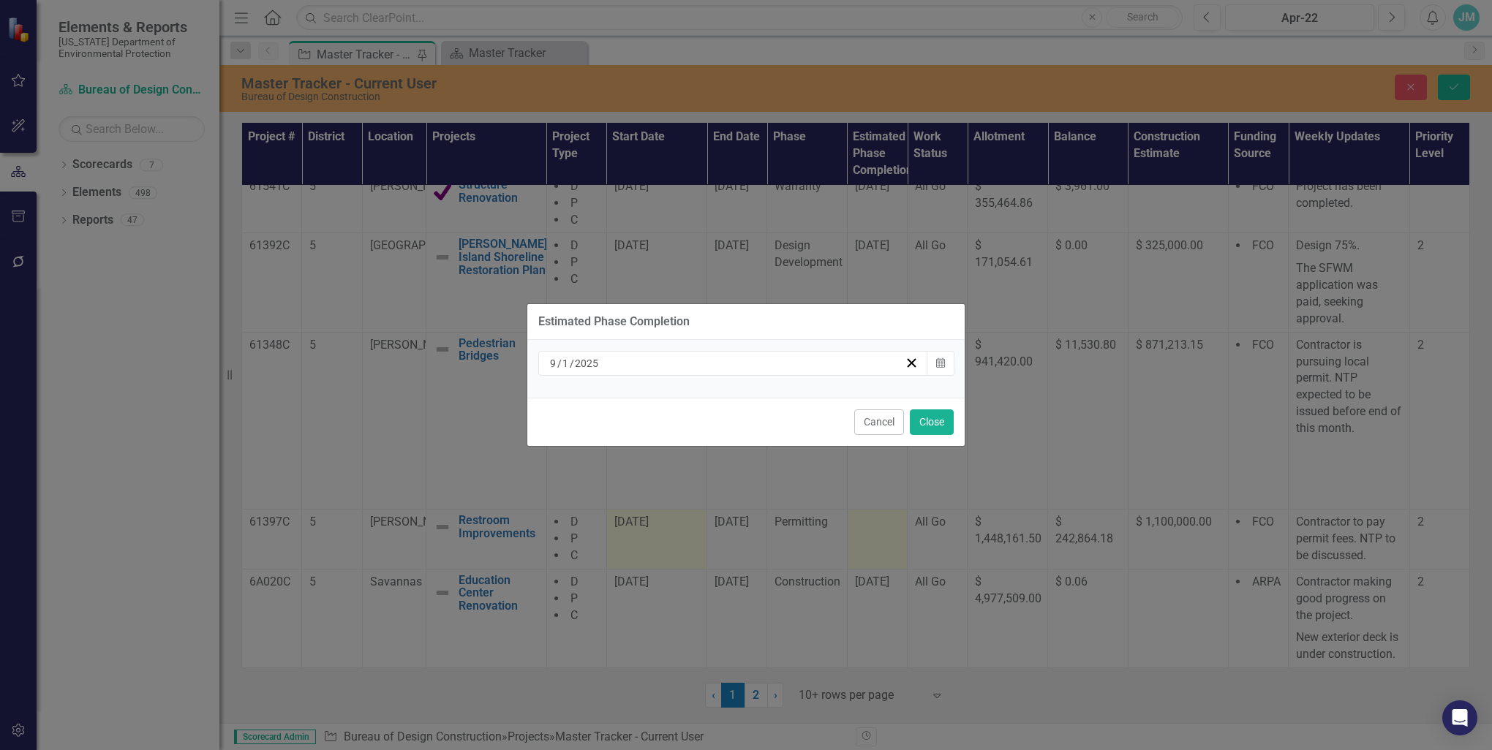
click at [616, 363] on div "[DATE]" at bounding box center [726, 363] width 357 height 15
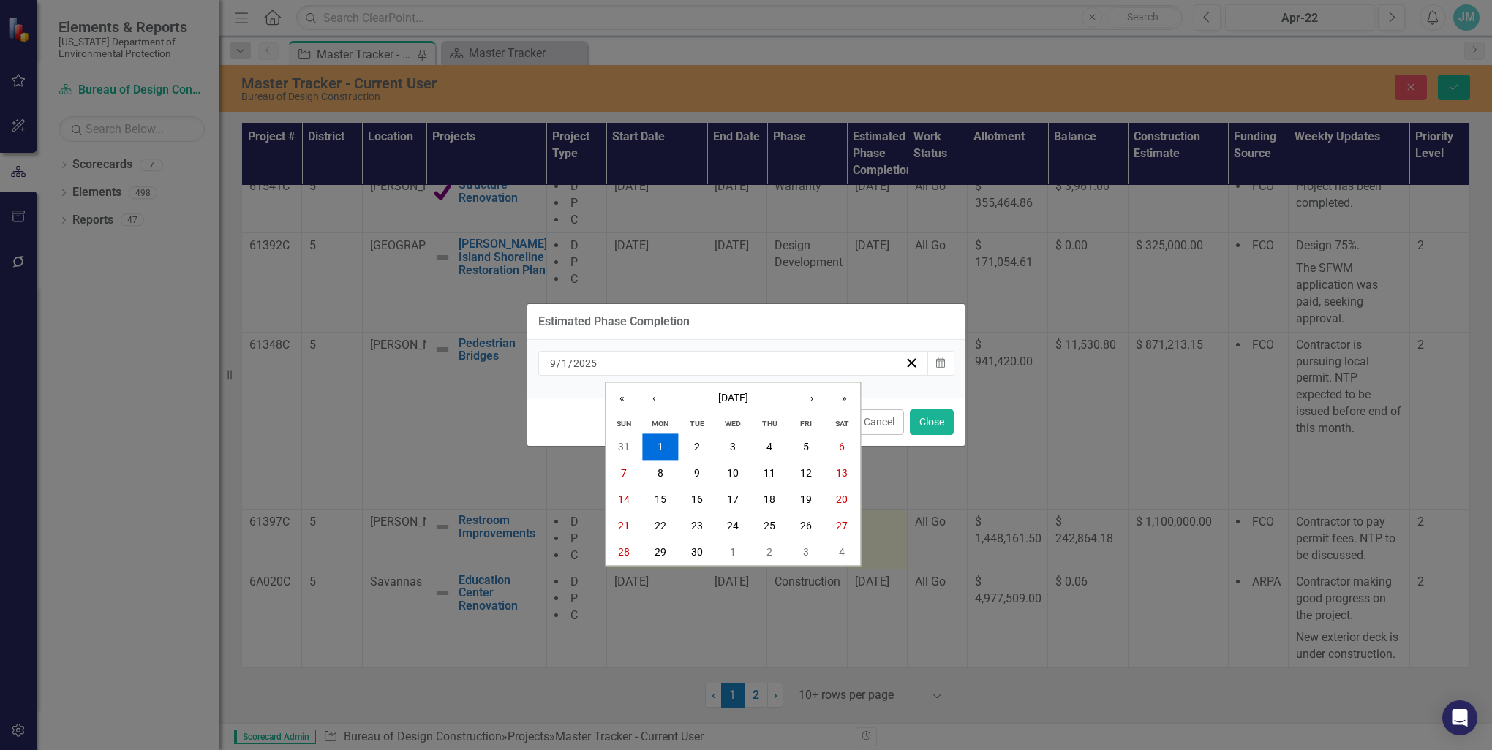
click at [614, 363] on div "[DATE] [DATE]" at bounding box center [726, 363] width 357 height 15
type input "6"
type input "27"
click at [600, 361] on input "2025" at bounding box center [590, 363] width 25 height 15
type input "2026"
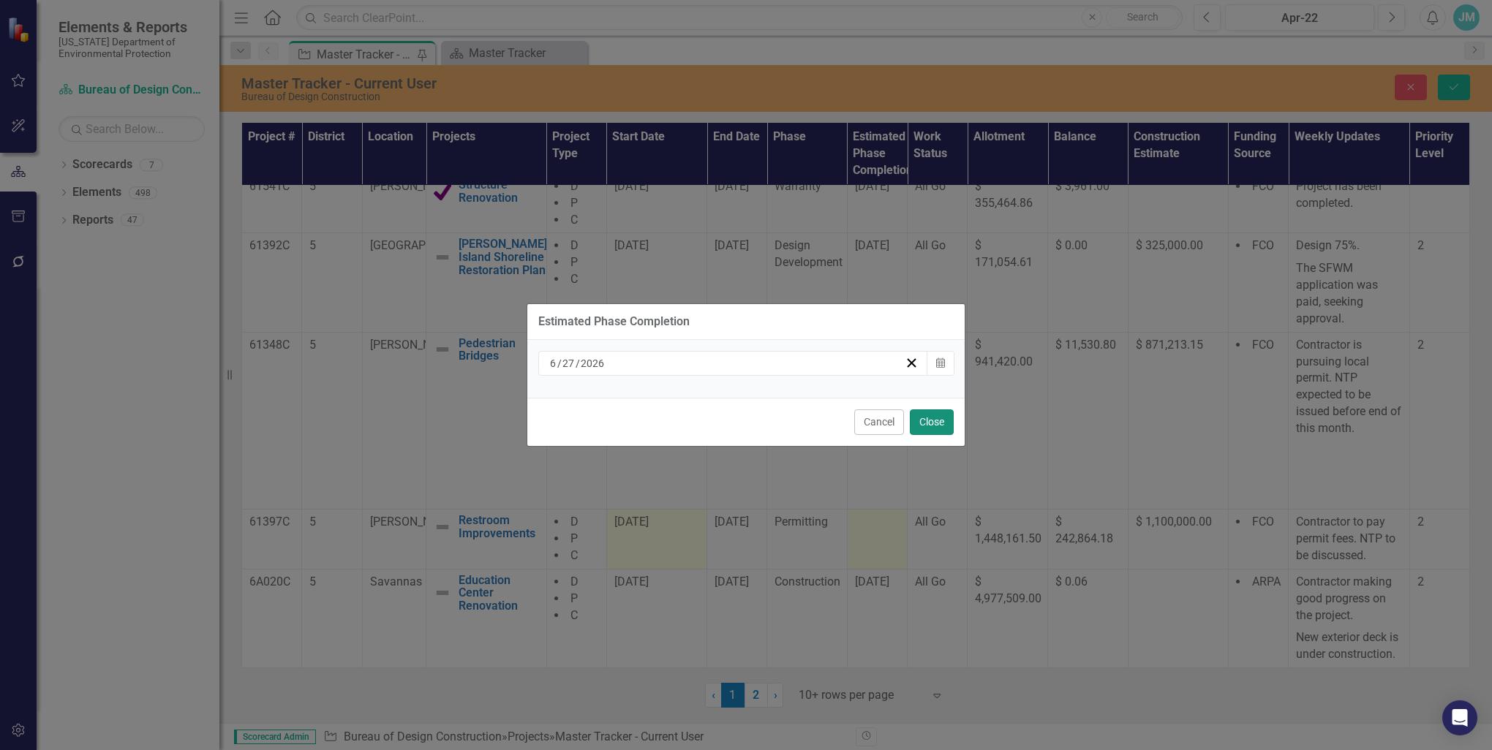
click at [935, 421] on button "Close" at bounding box center [932, 423] width 44 height 26
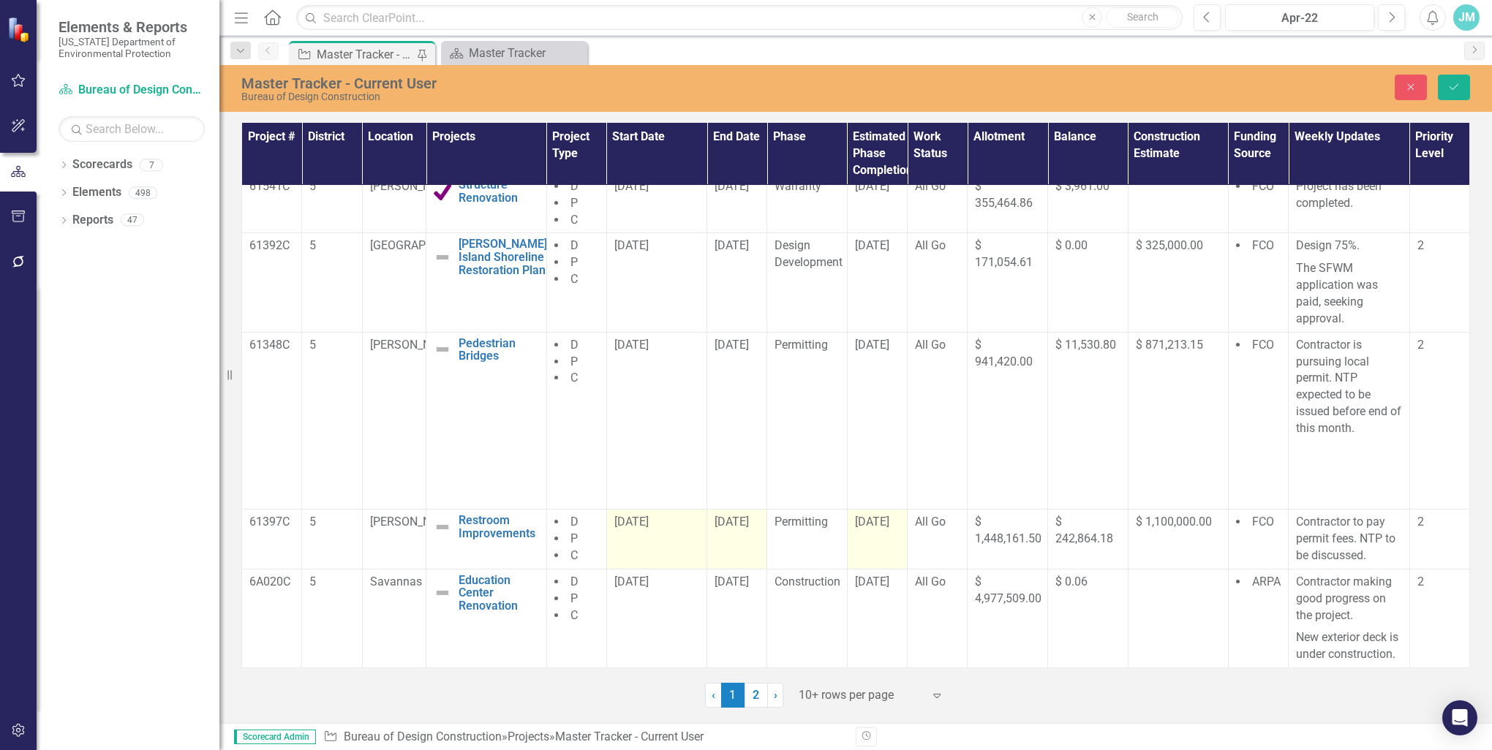
scroll to position [408, 0]
click at [794, 515] on span "Permitting" at bounding box center [800, 522] width 53 height 14
click at [822, 526] on icon at bounding box center [825, 528] width 7 height 4
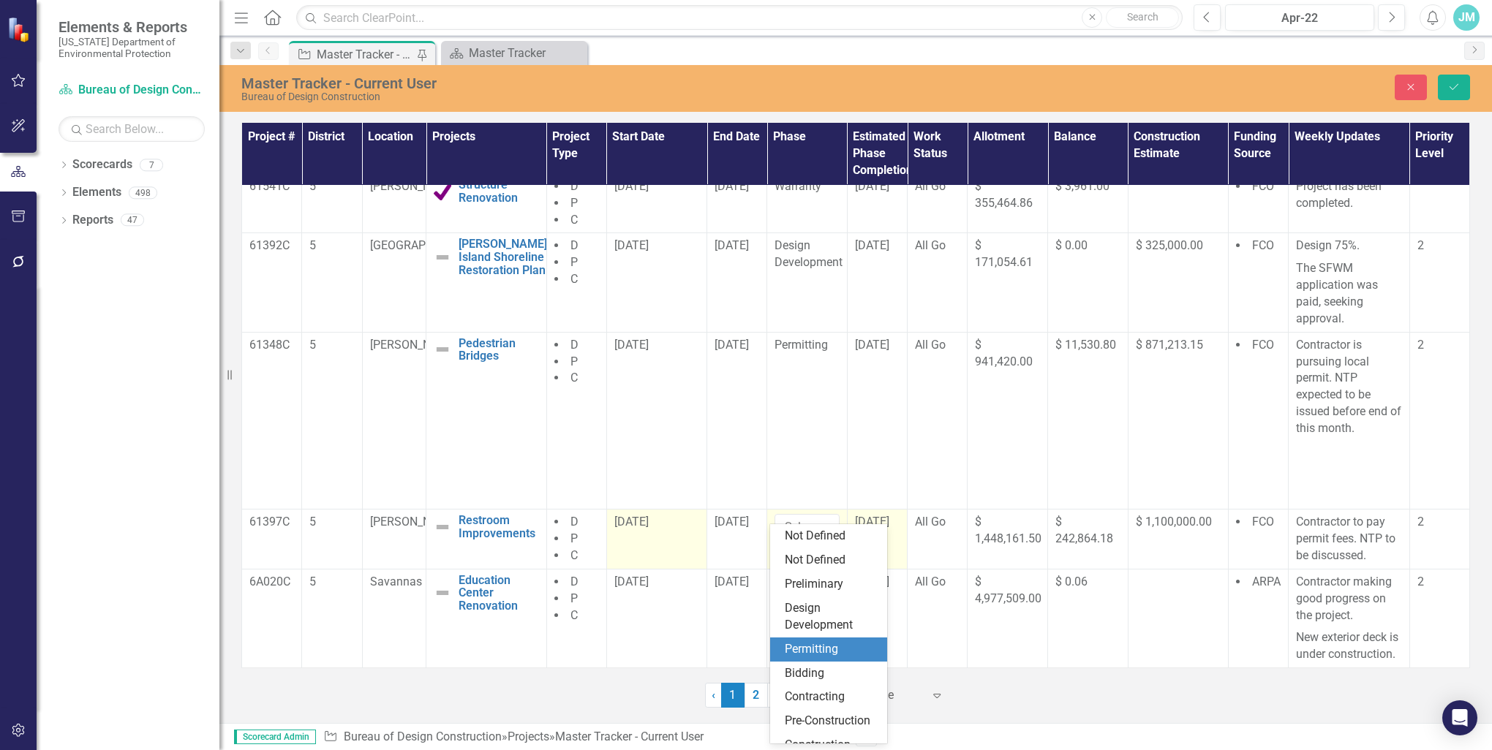
scroll to position [102, 0]
click at [821, 657] on div "Construction" at bounding box center [832, 660] width 94 height 17
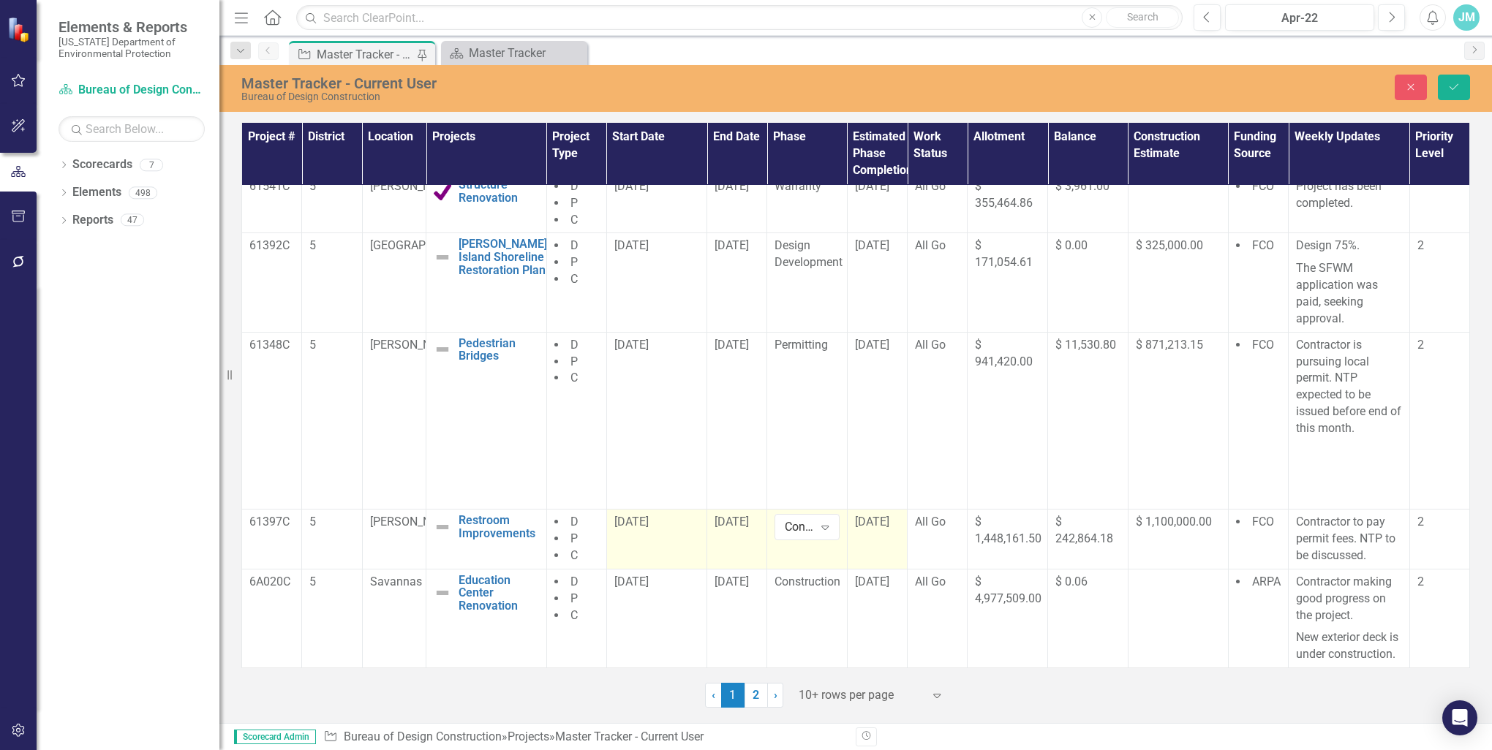
click at [733, 515] on span "[DATE]" at bounding box center [731, 522] width 34 height 14
click at [740, 515] on span "[DATE]" at bounding box center [731, 522] width 34 height 14
click at [736, 515] on span "[DATE]" at bounding box center [731, 522] width 34 height 14
click at [736, 514] on div "[DATE]" at bounding box center [736, 522] width 45 height 17
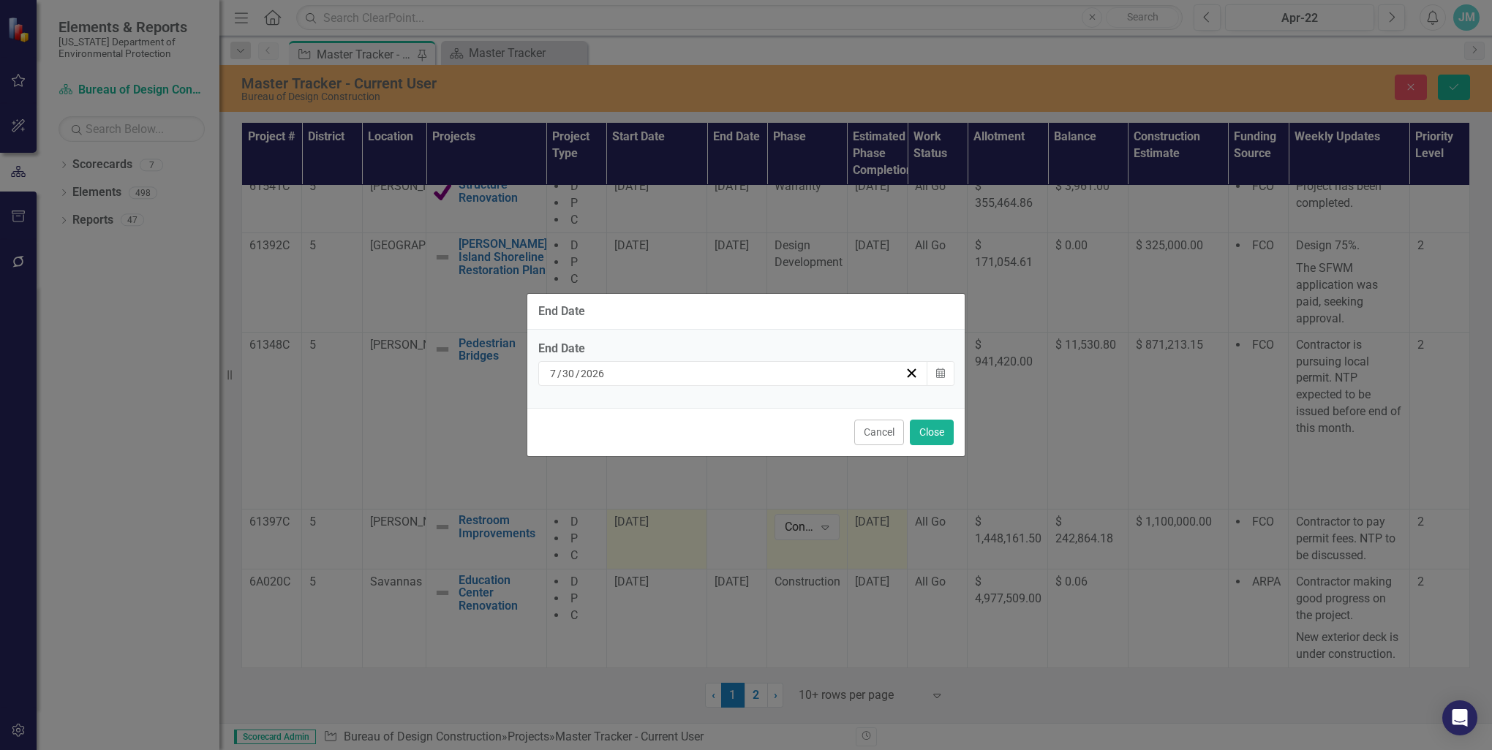
click at [574, 372] on input "30" at bounding box center [569, 373] width 14 height 15
click at [573, 374] on input "30" at bounding box center [569, 373] width 14 height 15
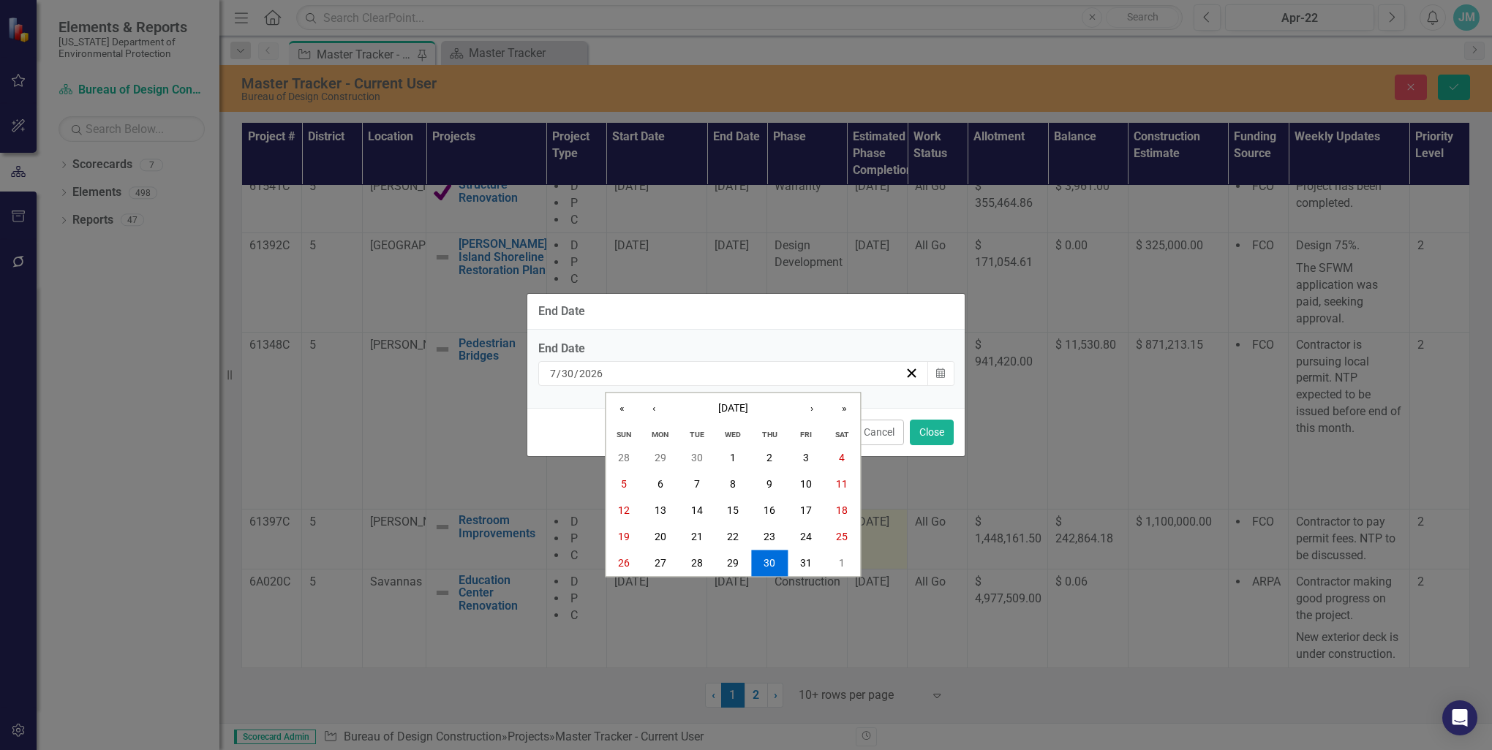
click at [571, 376] on input "30" at bounding box center [567, 373] width 13 height 15
type input "27"
click at [554, 373] on input "7" at bounding box center [552, 373] width 7 height 15
type input "6"
click at [1449, 88] on div "End Date End Date [DATE] [DATE] « ‹ [DATE] › » Sun Mon Tue Wed Thu Fri Sat 28 2…" at bounding box center [746, 375] width 1492 height 750
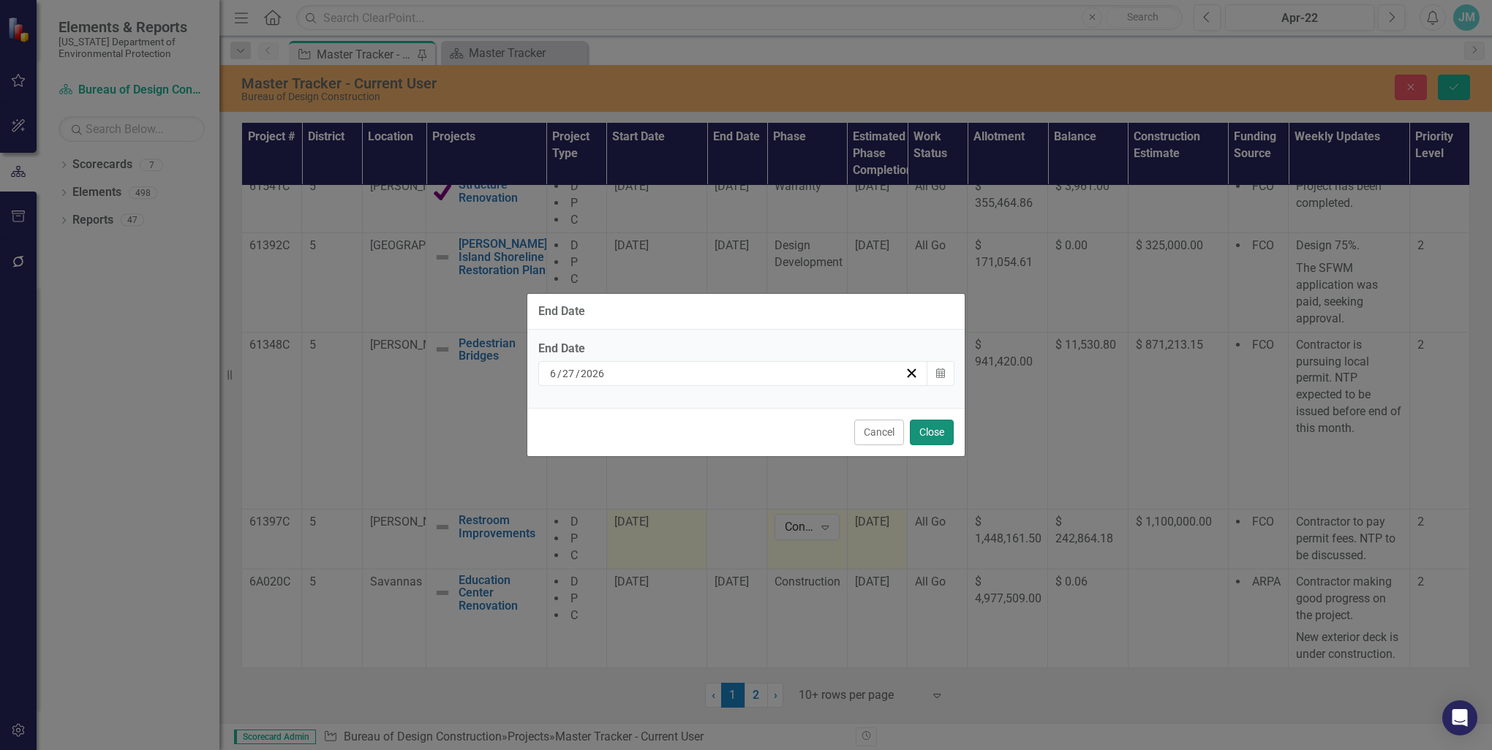
click at [930, 423] on button "Close" at bounding box center [932, 433] width 44 height 26
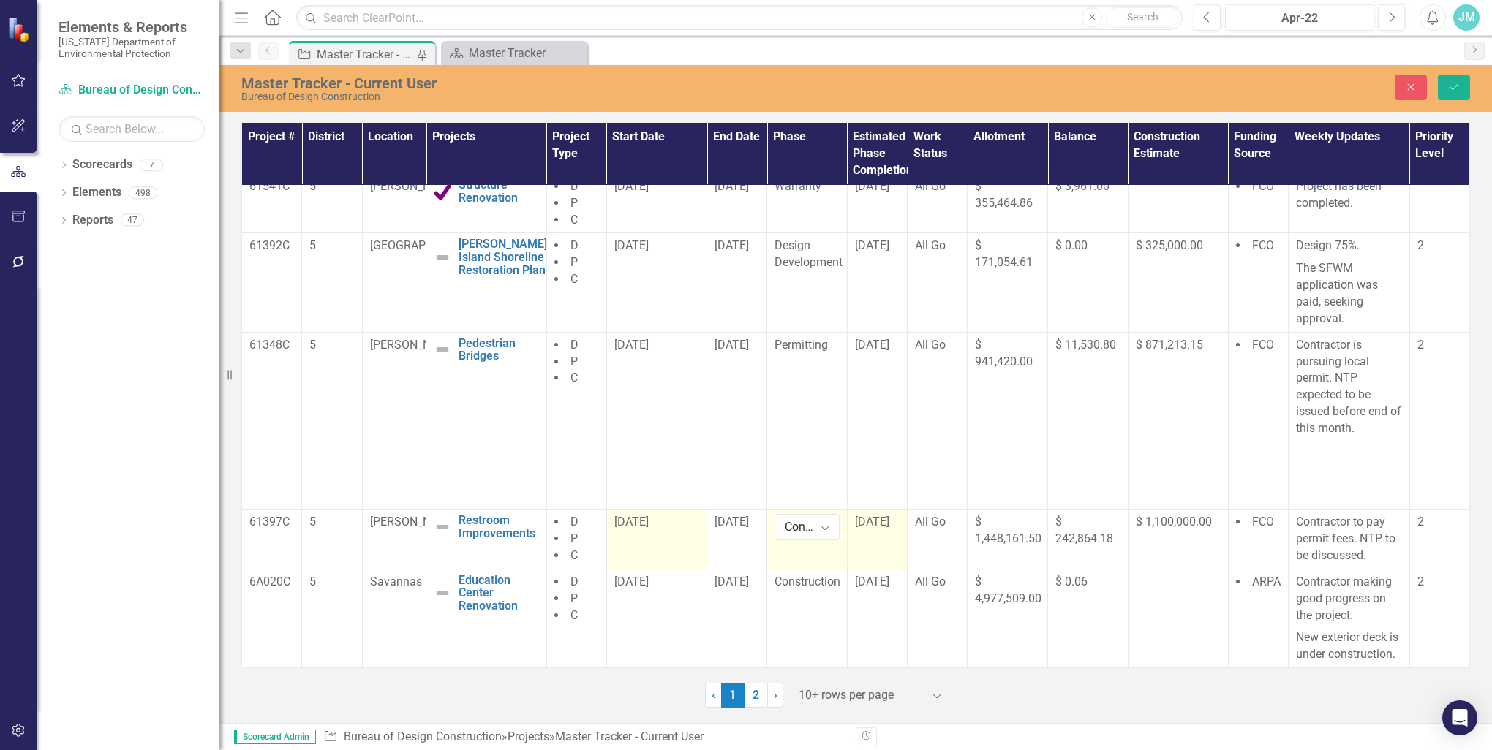
click at [649, 514] on div "[DATE]" at bounding box center [656, 522] width 85 height 17
click at [641, 515] on span "[DATE]" at bounding box center [631, 522] width 34 height 14
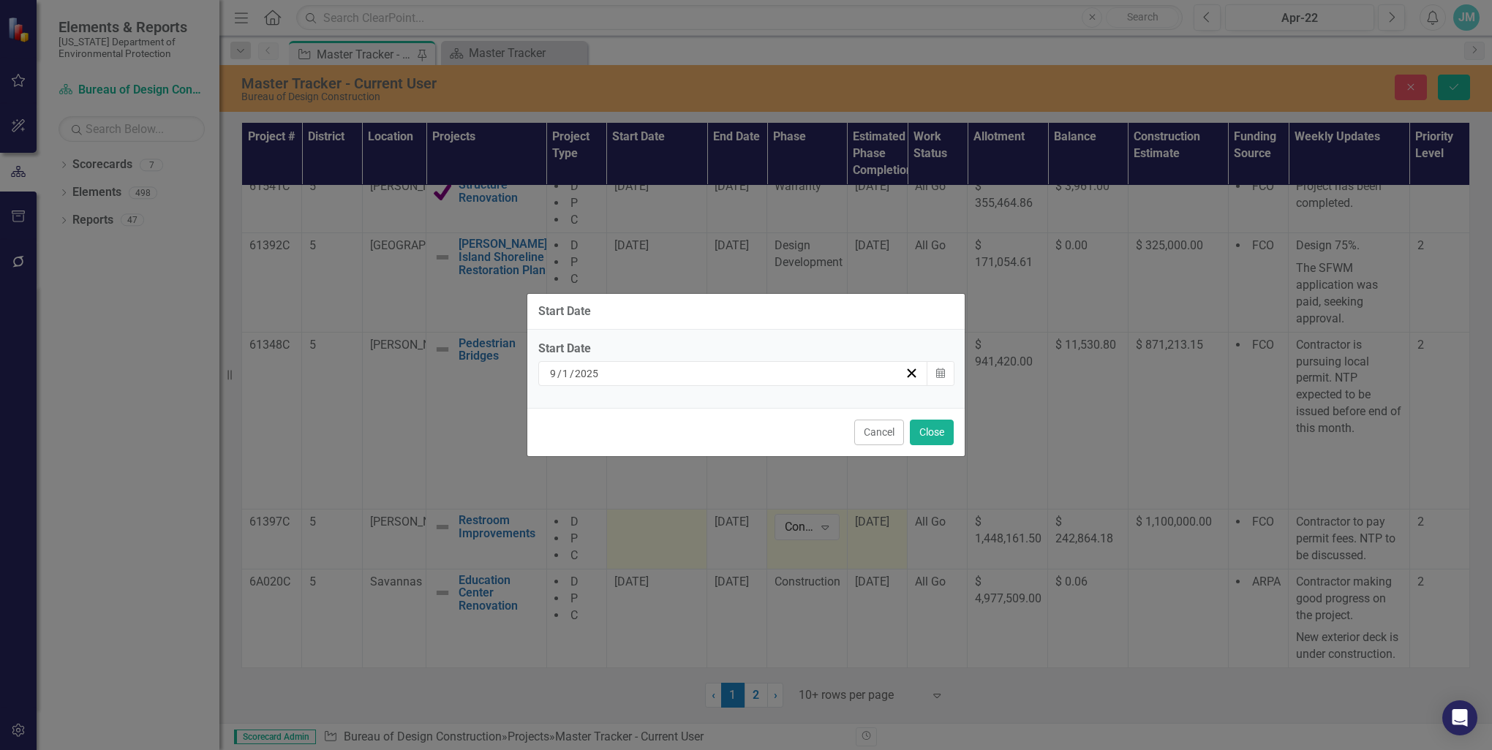
click at [595, 376] on input "2025" at bounding box center [587, 373] width 26 height 15
click at [600, 371] on div "[DATE]" at bounding box center [726, 373] width 357 height 15
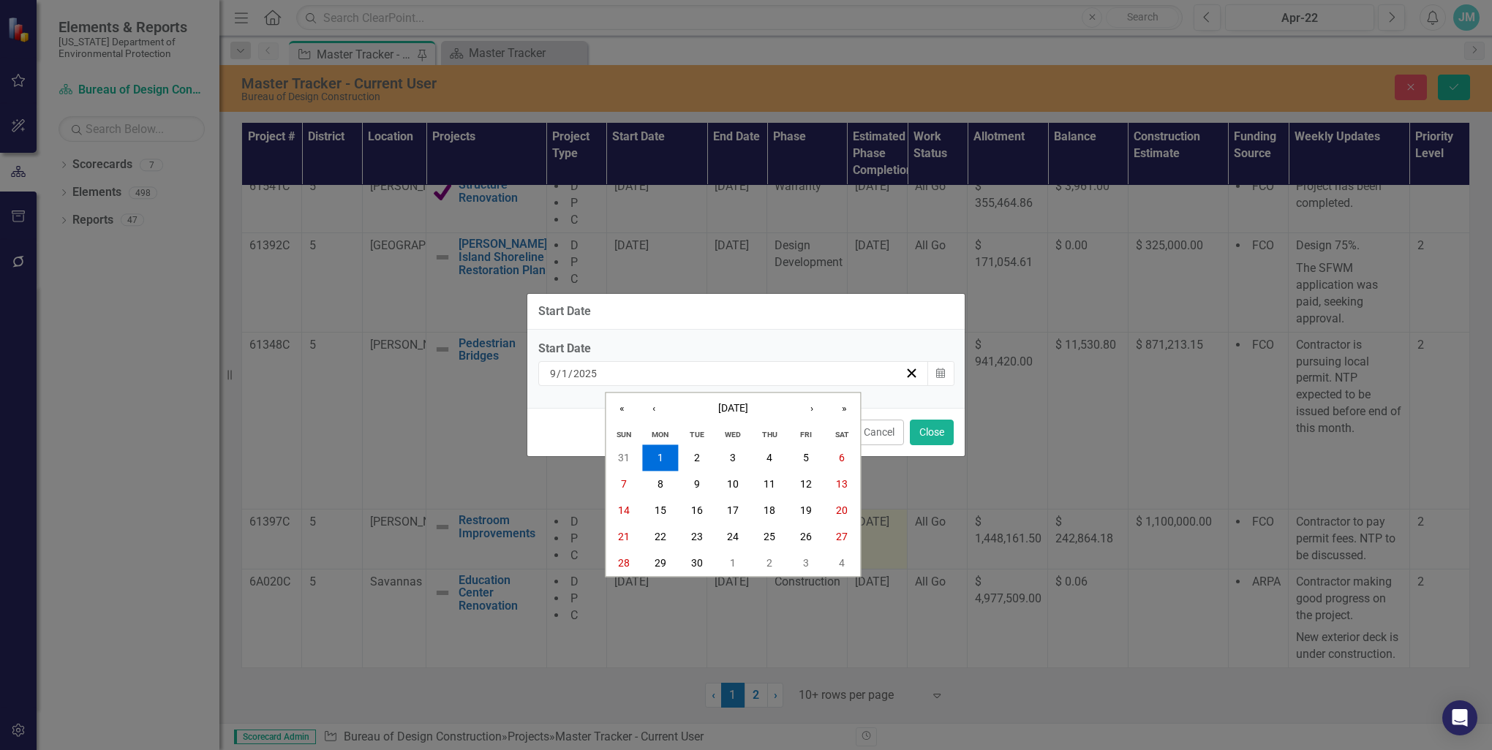
click at [592, 371] on input "2025" at bounding box center [585, 373] width 25 height 15
type input "2021"
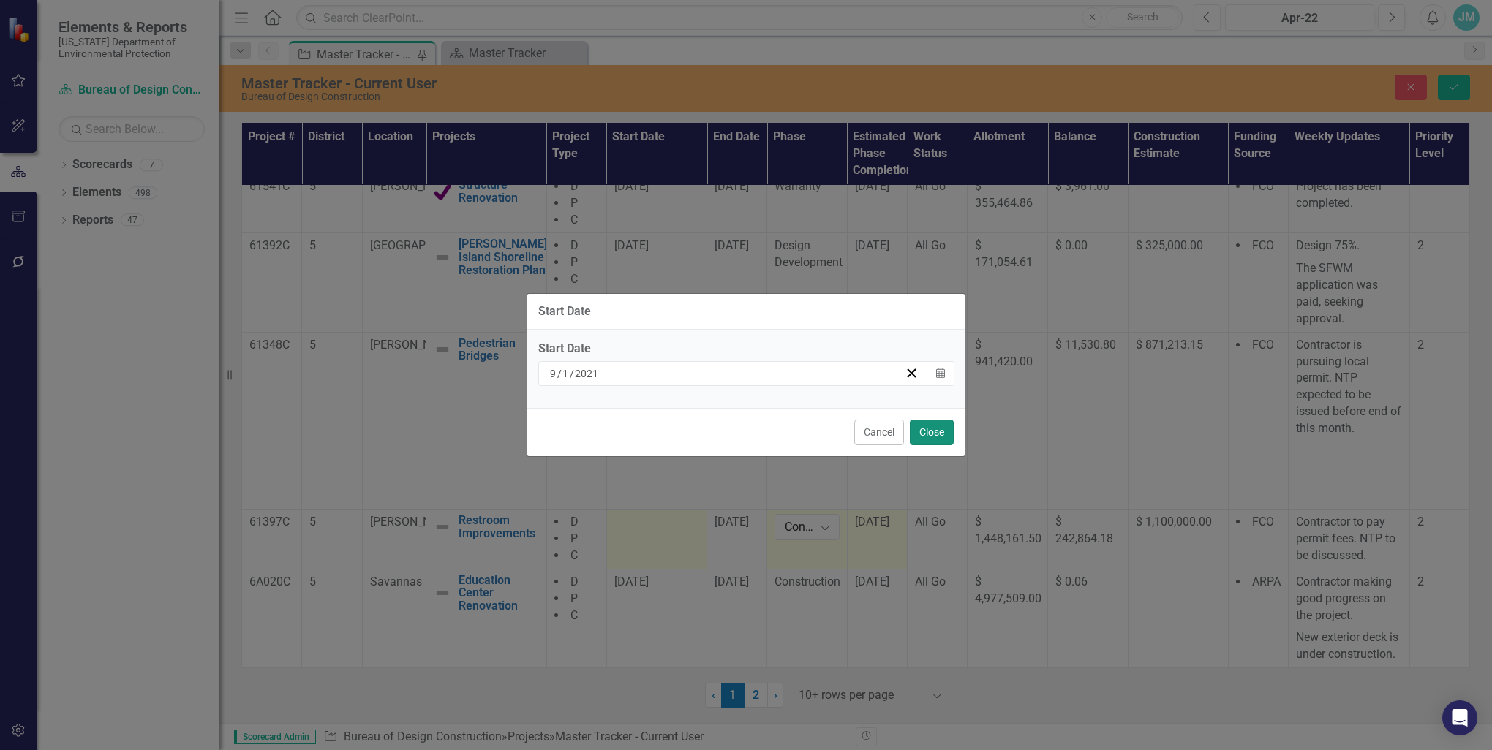
click at [926, 430] on button "Close" at bounding box center [932, 433] width 44 height 26
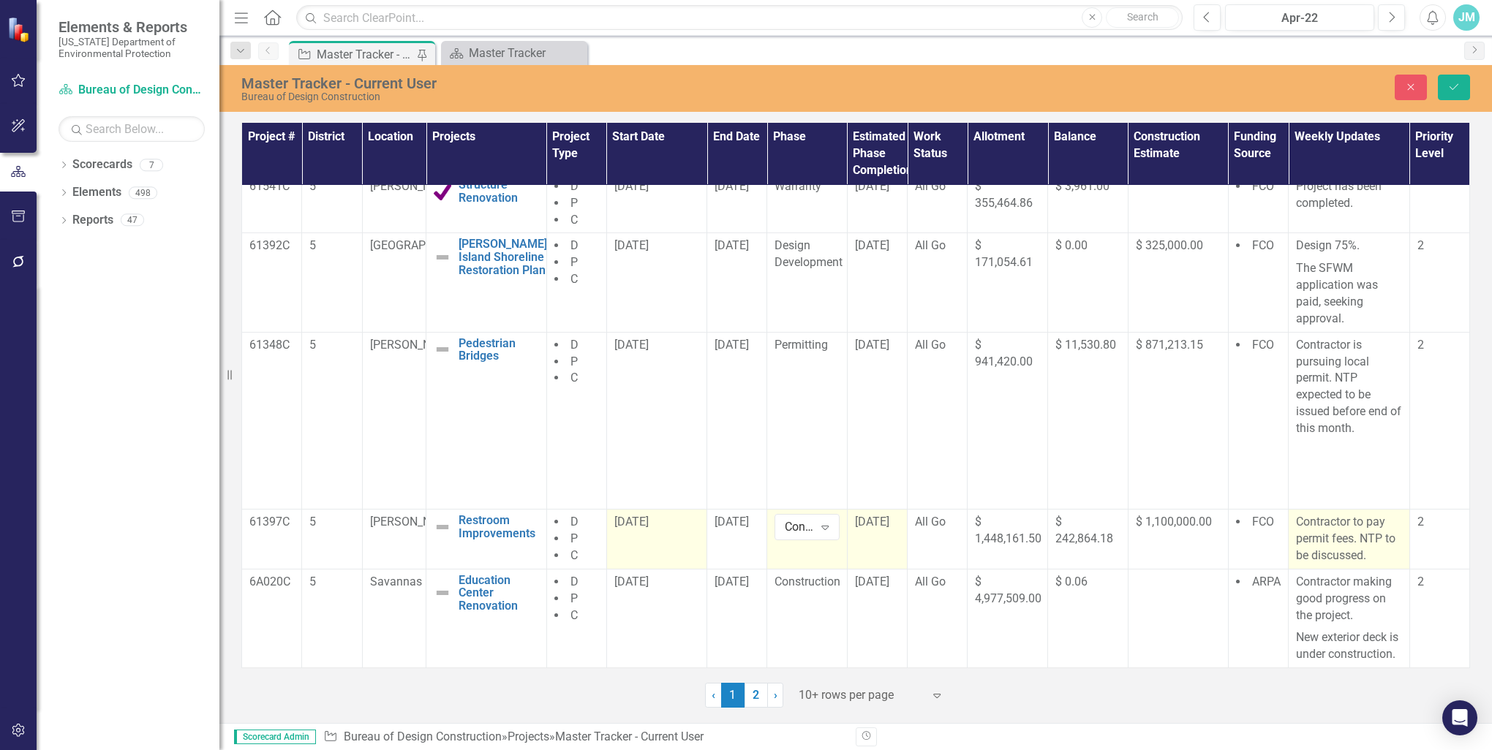
click at [1351, 523] on p "Contractor to pay permit fees. NTP to be discussed." at bounding box center [1349, 539] width 106 height 50
click at [1349, 529] on p "Contractor to pay permit fees. NTP to be discussed." at bounding box center [1349, 539] width 106 height 50
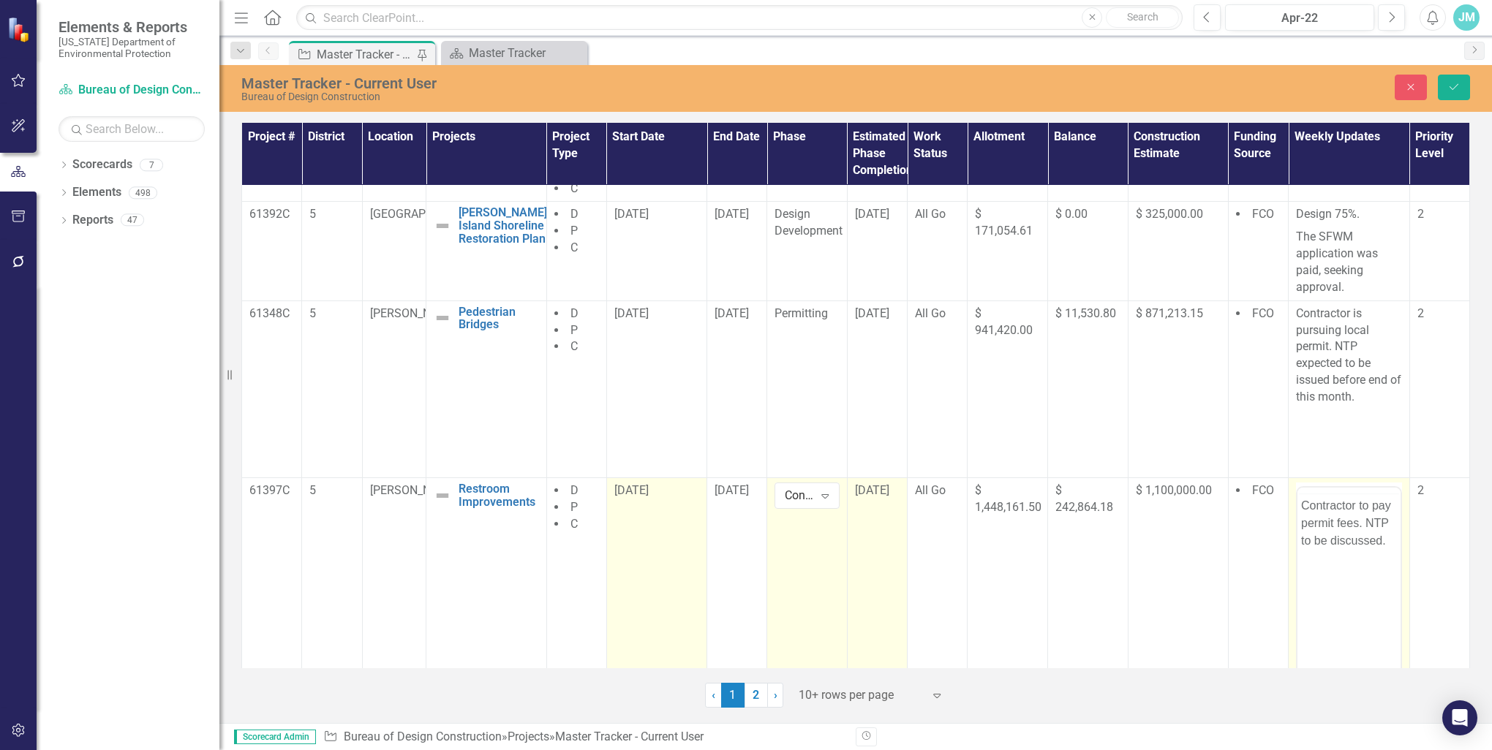
scroll to position [0, 0]
click at [1360, 554] on p "Contractor to pay permit fees. NTP to be discussed." at bounding box center [1349, 552] width 96 height 53
click at [1304, 529] on p "NTP to be discussed." at bounding box center [1349, 543] width 96 height 35
click at [1359, 533] on p "NTP to be discussed." at bounding box center [1349, 543] width 96 height 35
click at [1356, 574] on p "NTP to be issued [DATE]. discussed." at bounding box center [1349, 552] width 96 height 53
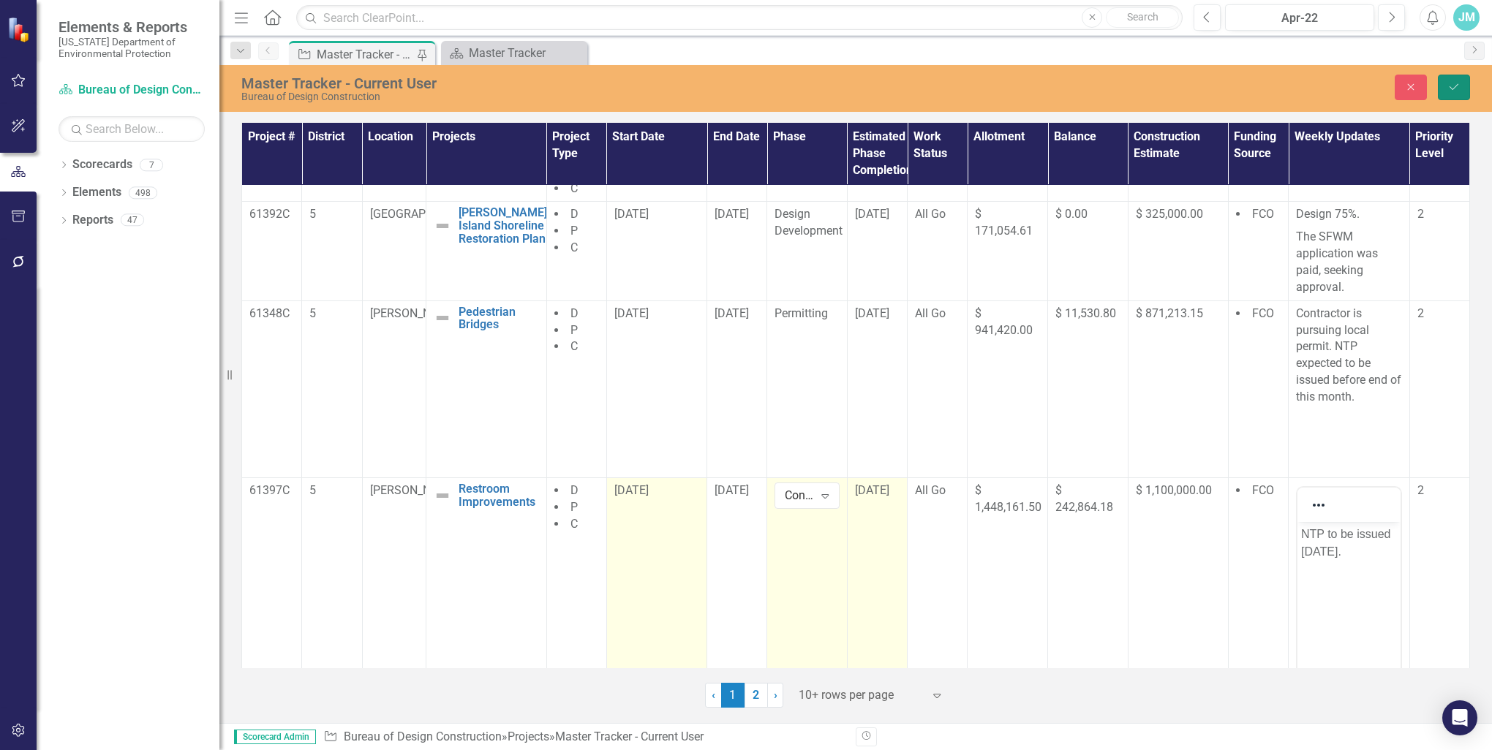
click at [1457, 83] on icon "Save" at bounding box center [1453, 87] width 13 height 10
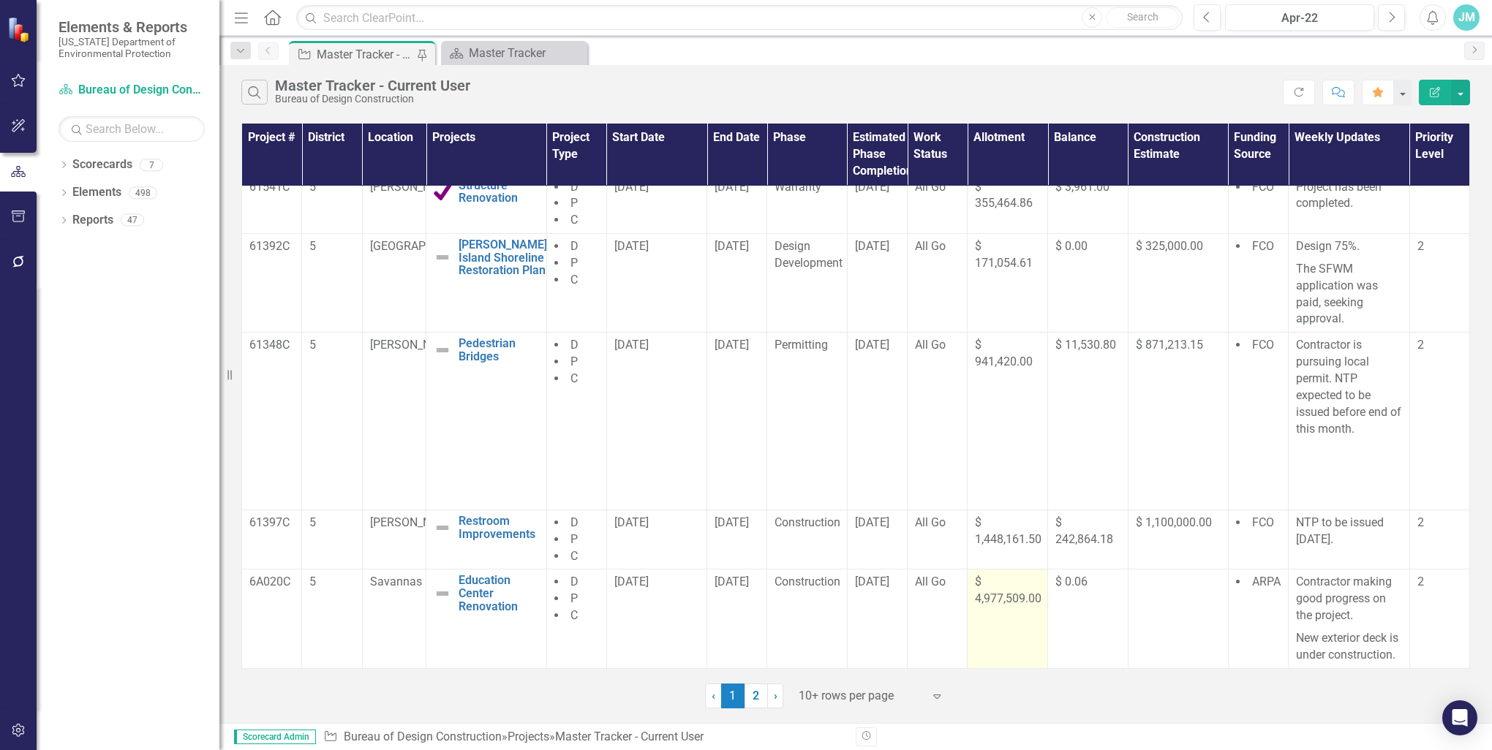
scroll to position [407, 0]
